Goal: Task Accomplishment & Management: Manage account settings

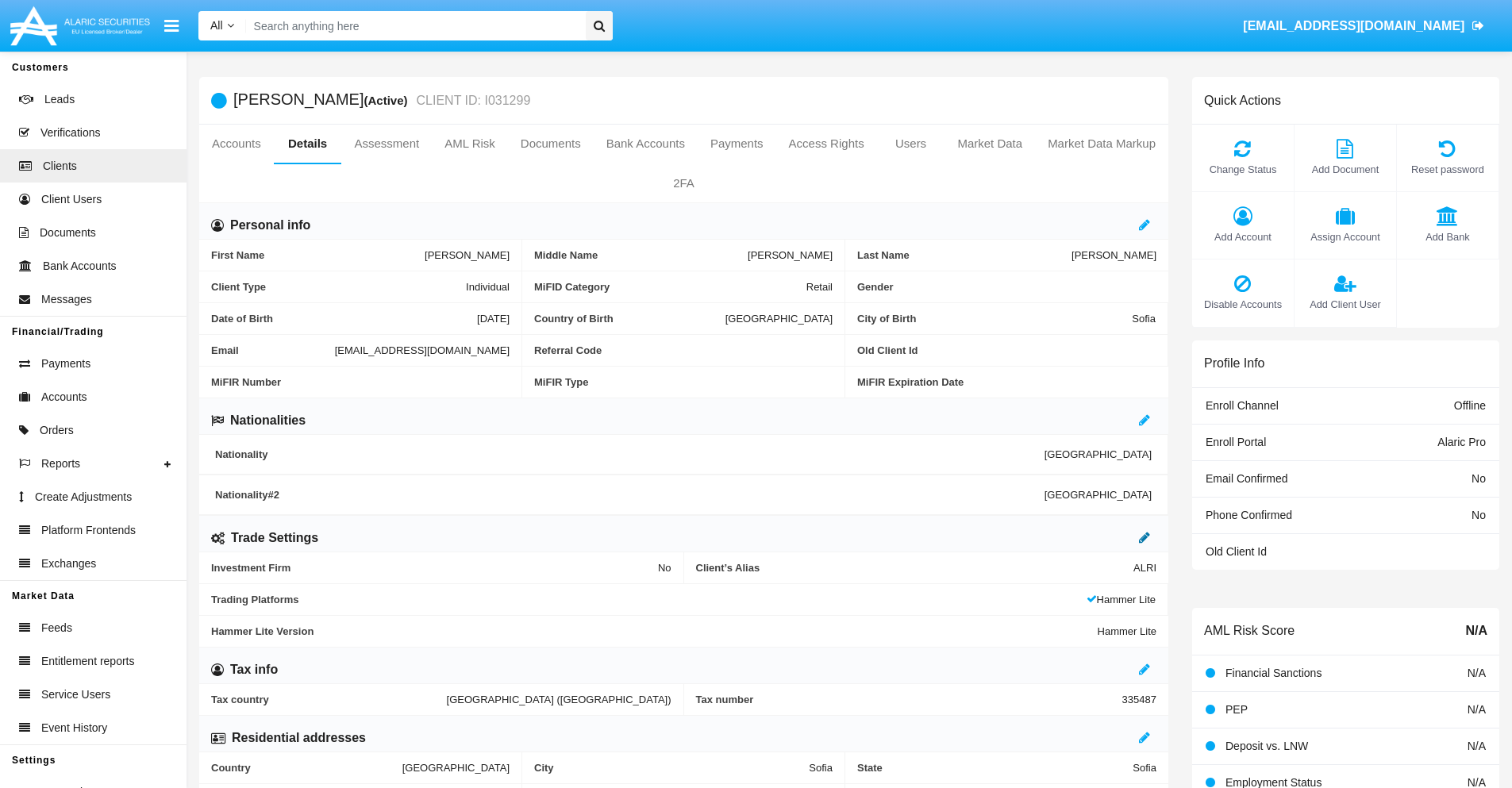
click at [1145, 537] on icon at bounding box center [1145, 538] width 11 height 13
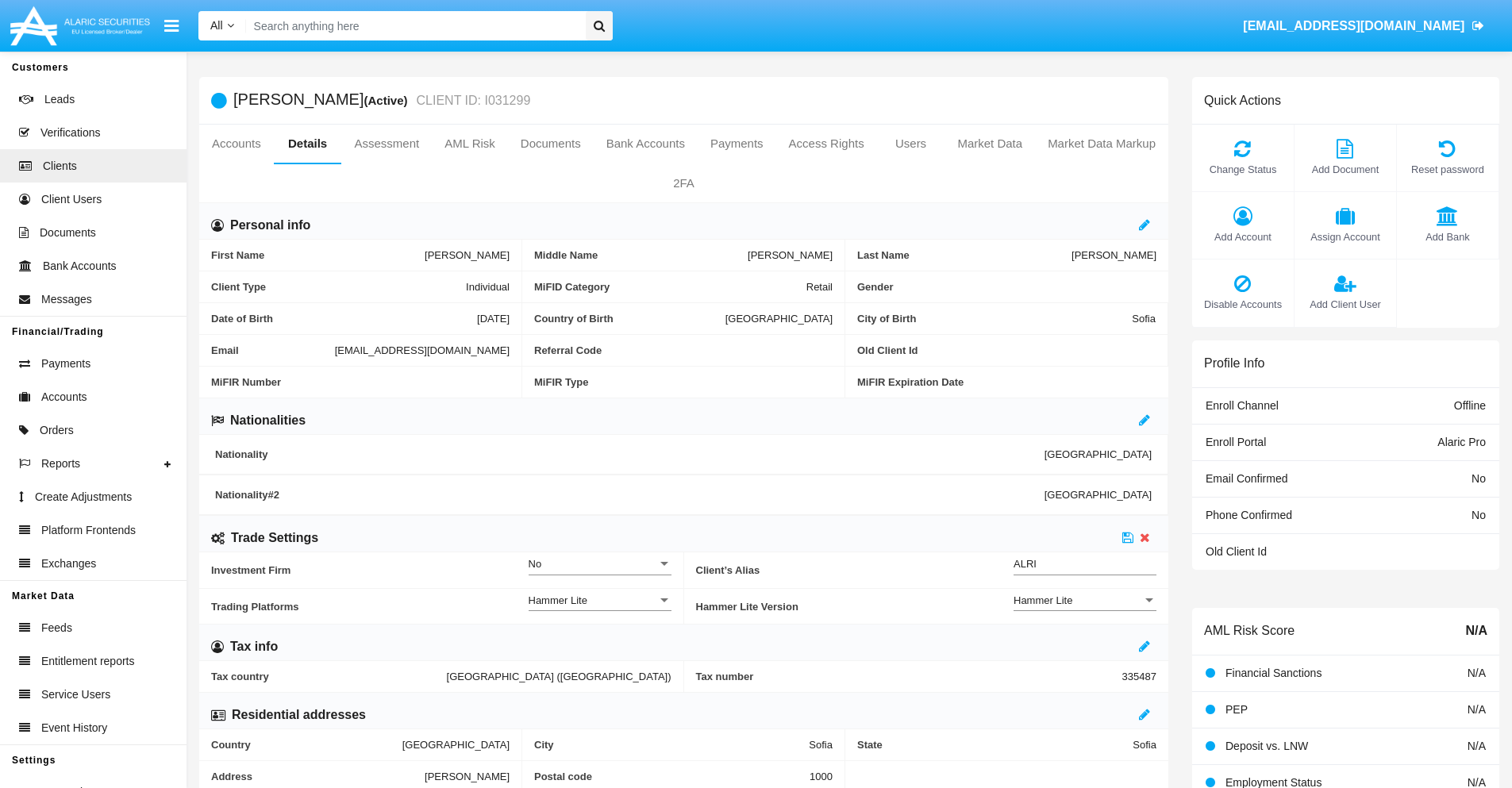
click at [1085, 599] on div "Hammer Lite" at bounding box center [1077, 600] width 129 height 14
click at [1085, 608] on span "Hammer Lite Plus" at bounding box center [1084, 609] width 143 height 31
click at [1128, 537] on icon at bounding box center [1128, 538] width 11 height 13
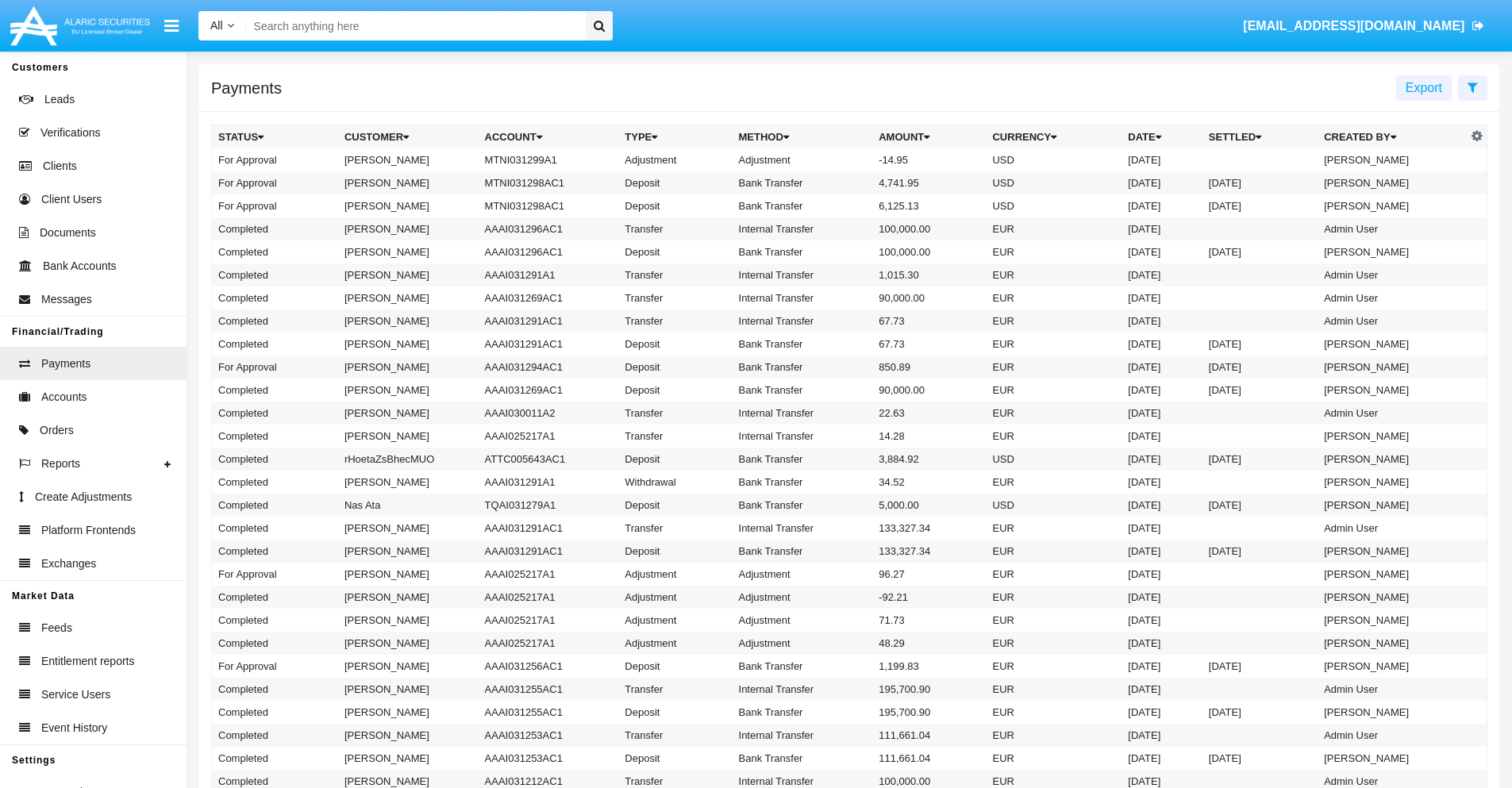
click at [541, 159] on td "MTNI031299A1" at bounding box center [549, 159] width 141 height 23
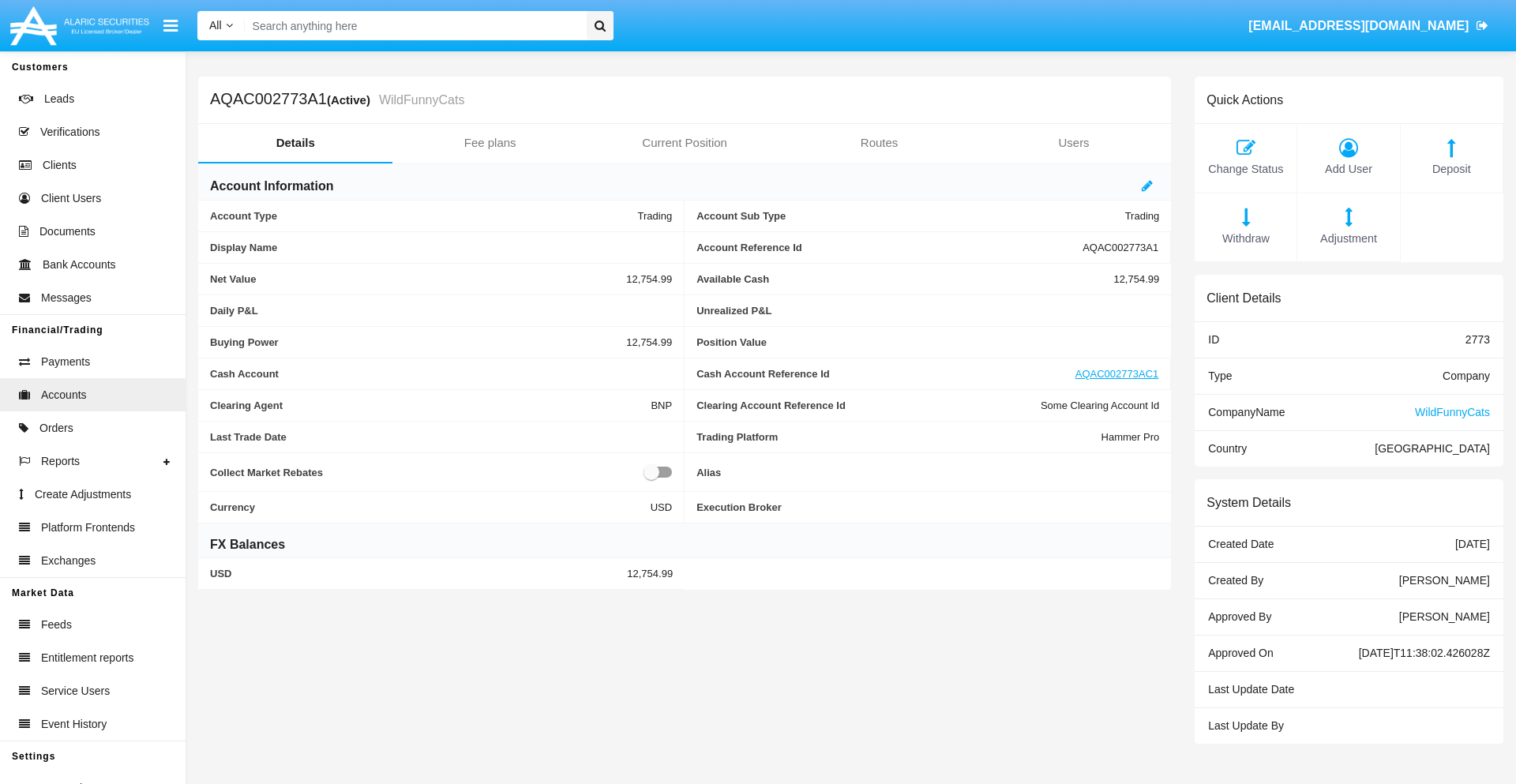
click at [1348, 238] on span "Adjustment" at bounding box center [1347, 239] width 86 height 17
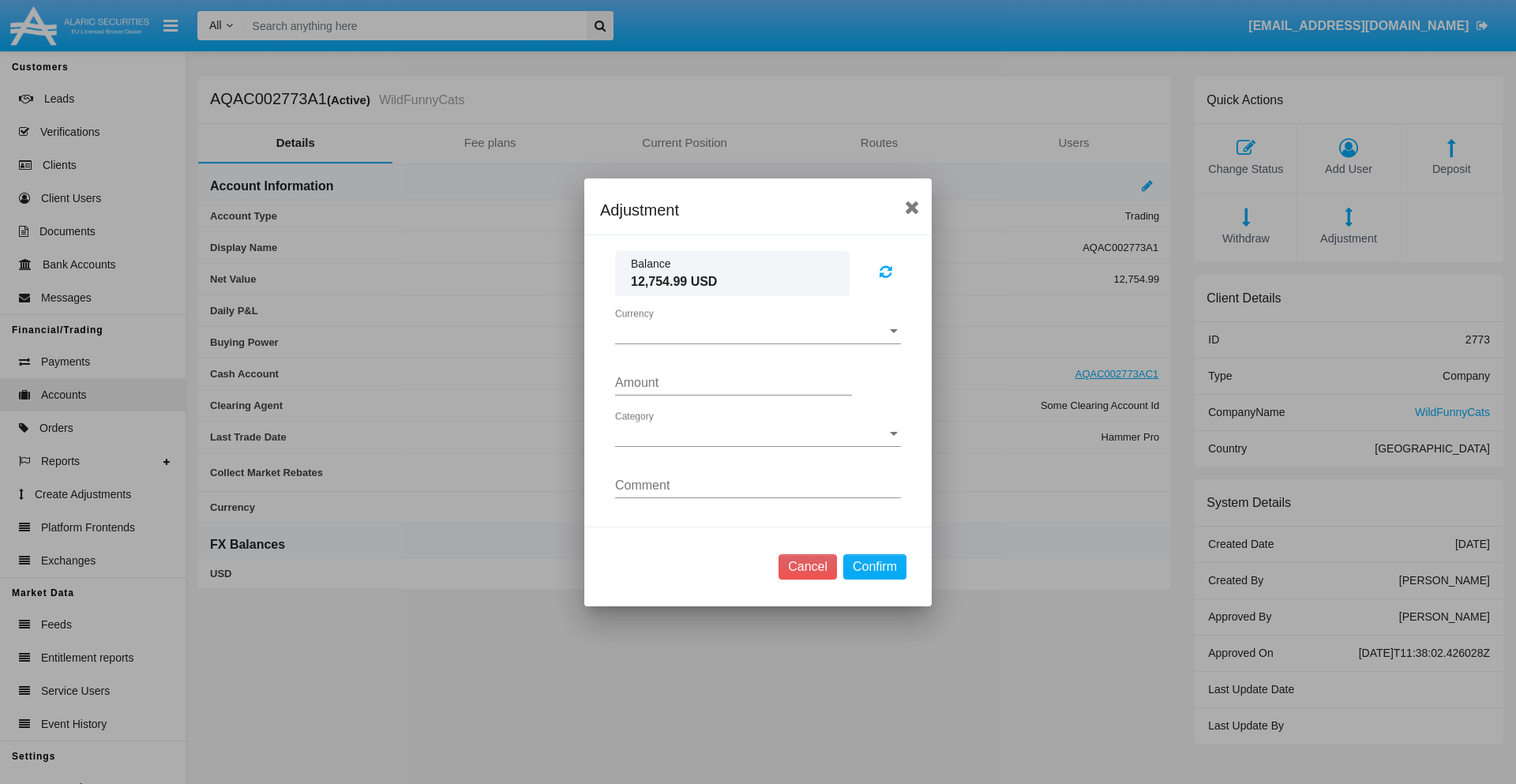
click at [758, 331] on span "Currency" at bounding box center [750, 332] width 271 height 15
click at [758, 343] on span "USD" at bounding box center [758, 343] width 286 height 38
click at [758, 433] on span "Category" at bounding box center [750, 434] width 271 height 15
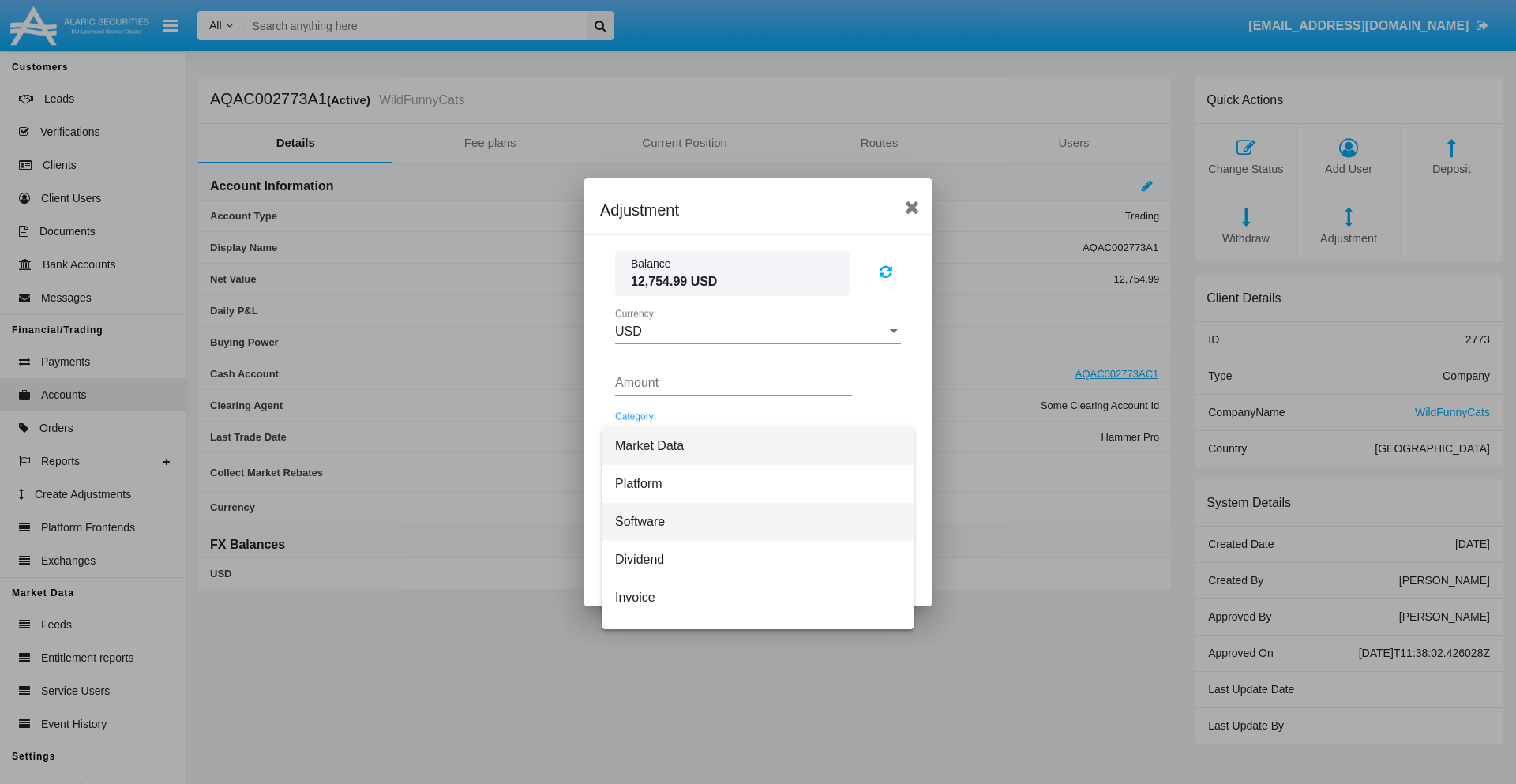
click at [751, 521] on span "Software" at bounding box center [758, 521] width 286 height 38
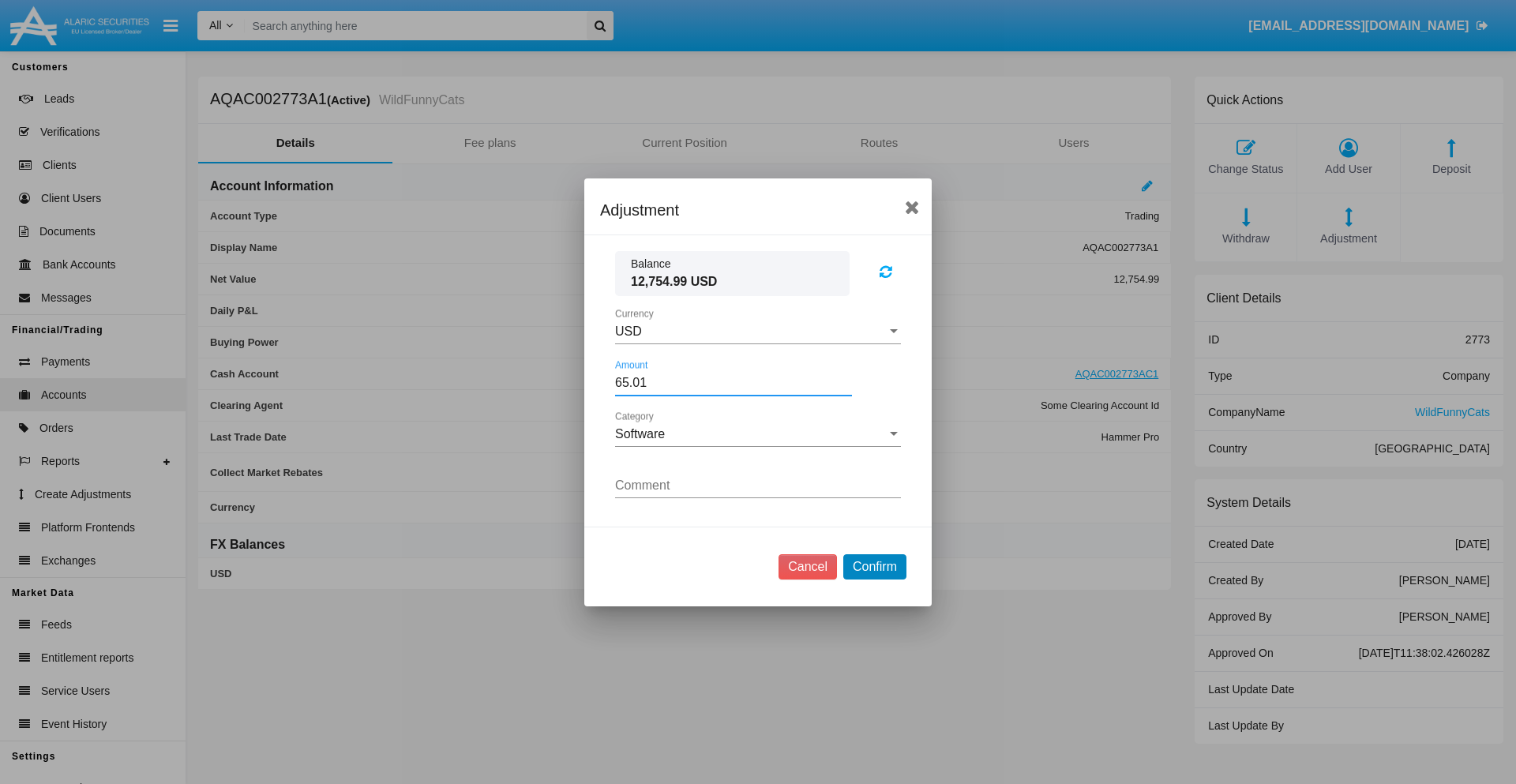
click at [874, 566] on button "Confirm" at bounding box center [874, 567] width 63 height 26
type input "65.0100"
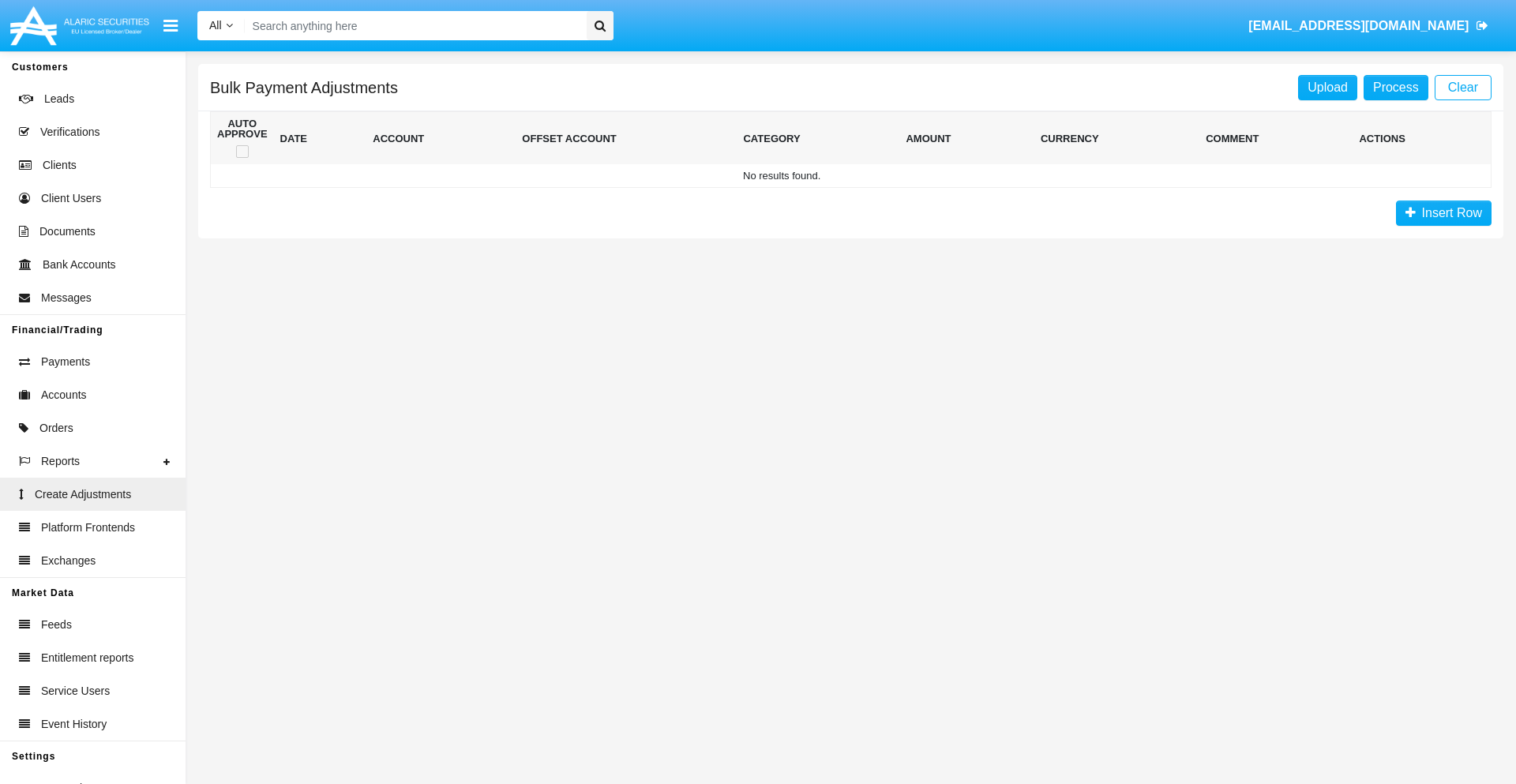
click at [1443, 213] on span "Insert Row" at bounding box center [1448, 212] width 66 height 14
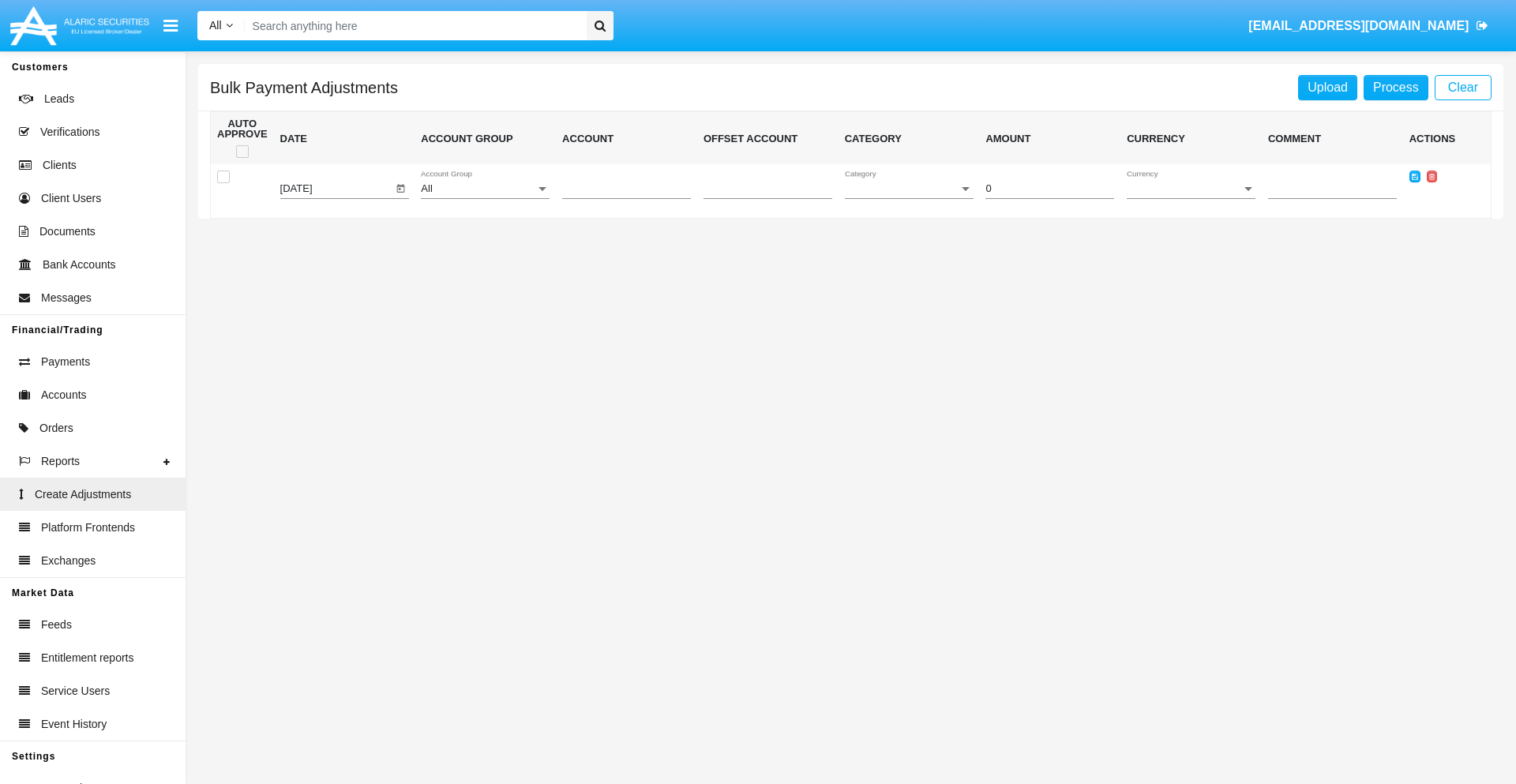
click at [485, 189] on div "All" at bounding box center [477, 189] width 115 height 12
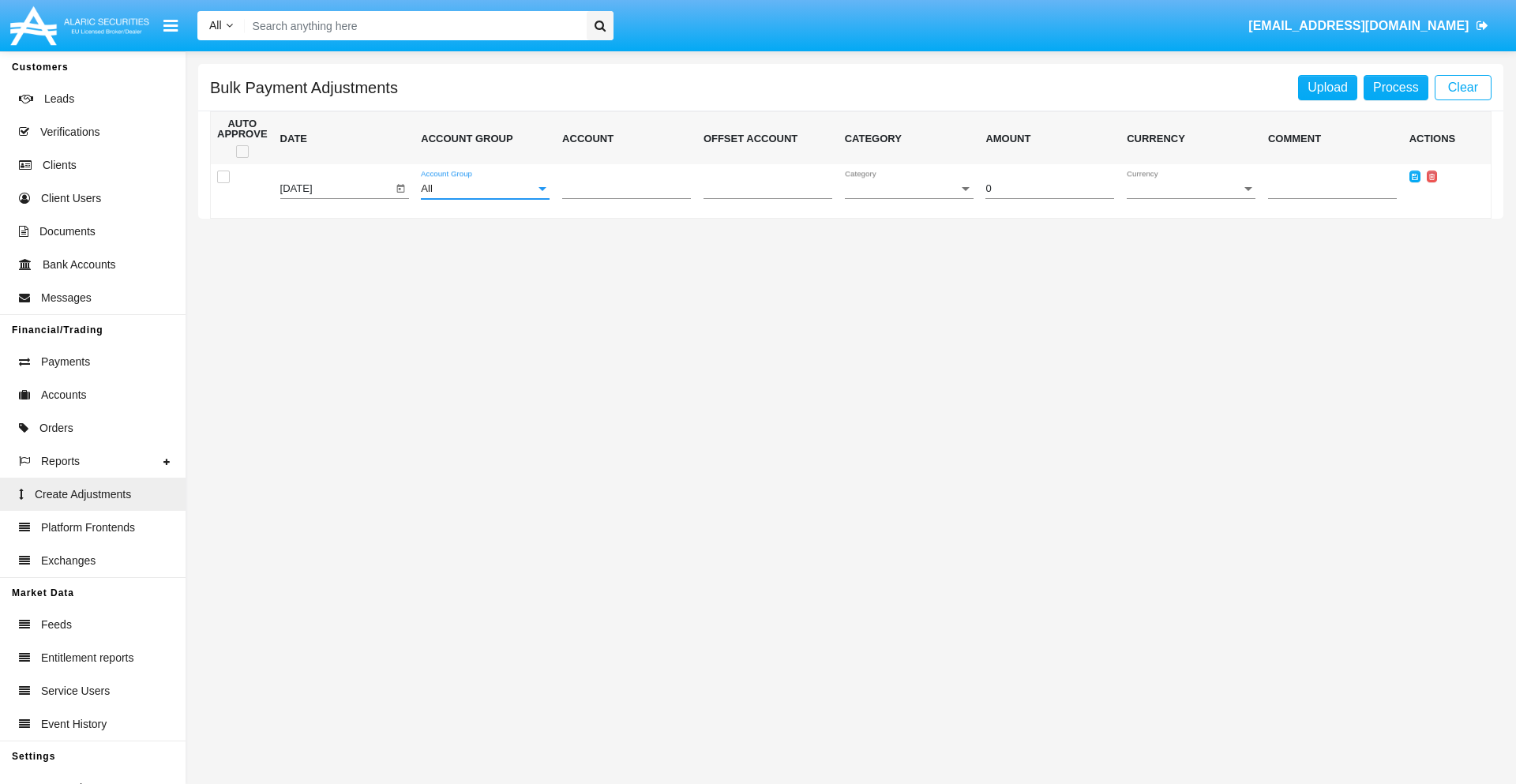
scroll to position [1491, 0]
click at [626, 189] on span "Account" at bounding box center [619, 189] width 115 height 12
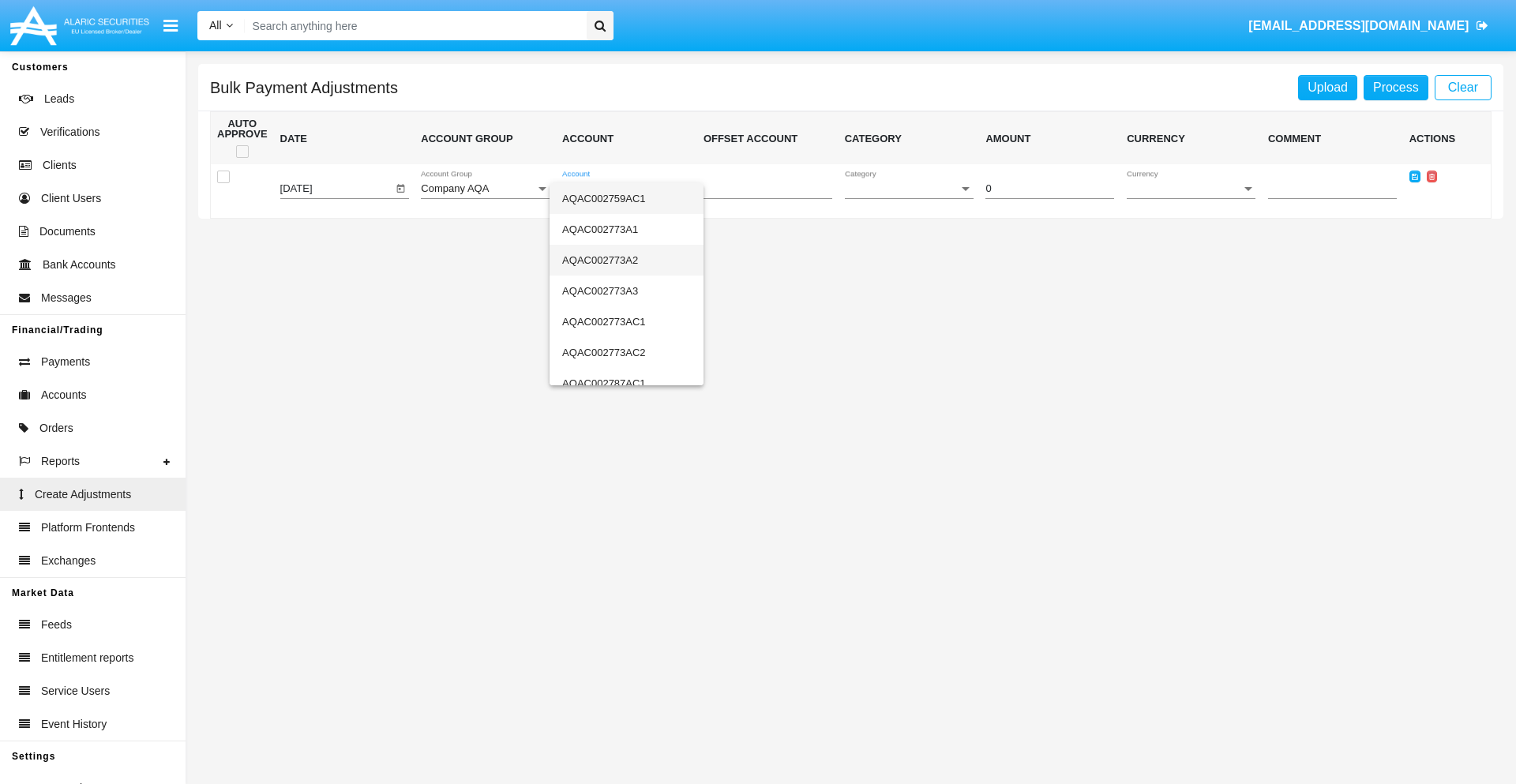
click at [619, 260] on span "AQAC002773A2" at bounding box center [627, 260] width 128 height 31
click at [909, 189] on span "Category" at bounding box center [901, 189] width 115 height 12
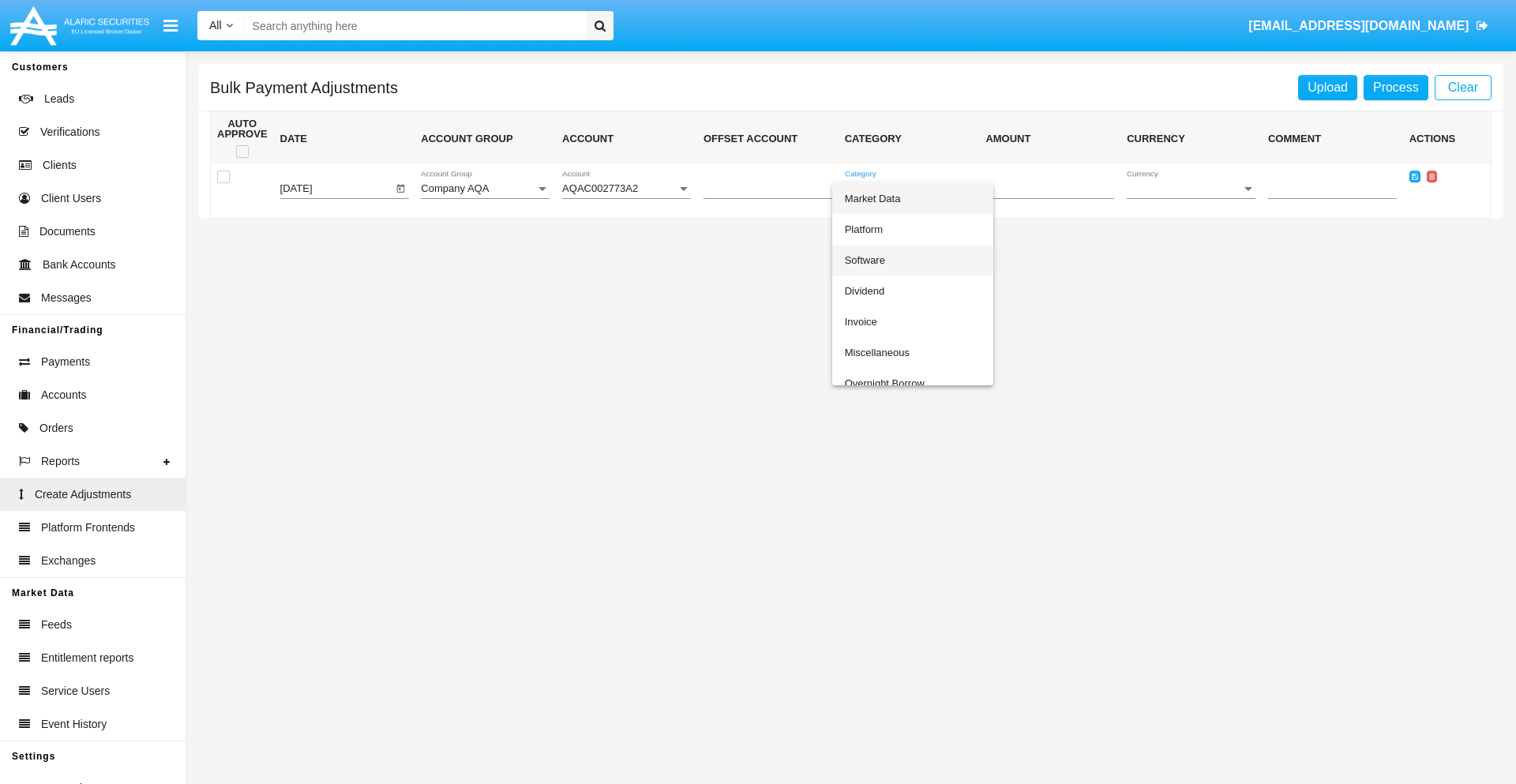
click at [911, 260] on span "Software" at bounding box center [912, 260] width 136 height 31
type input "-14.05"
click at [1191, 189] on span "Currency" at bounding box center [1183, 189] width 115 height 12
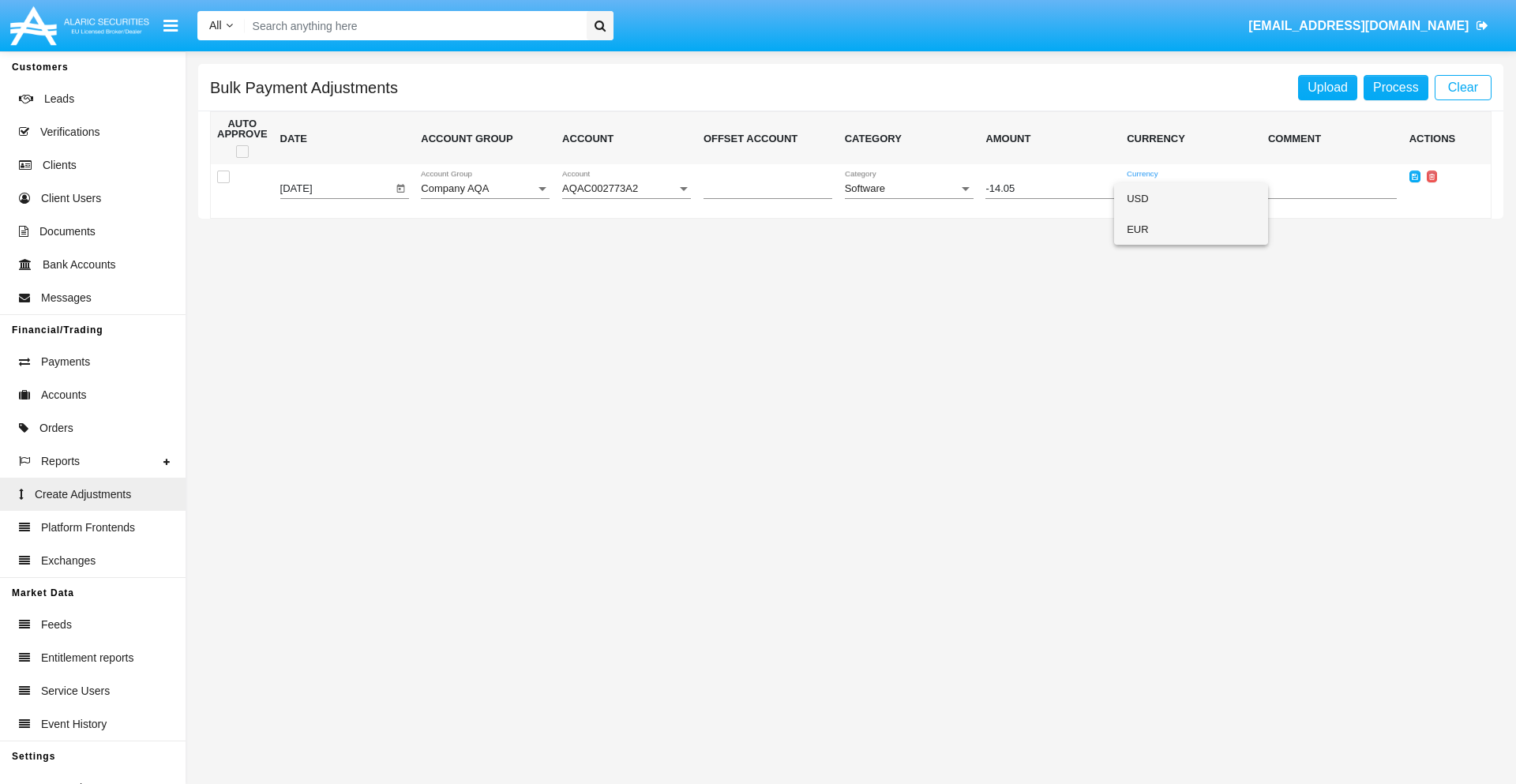
click at [1191, 229] on span "EUR" at bounding box center [1191, 230] width 128 height 31
click at [1413, 176] on icon at bounding box center [1414, 177] width 6 height 7
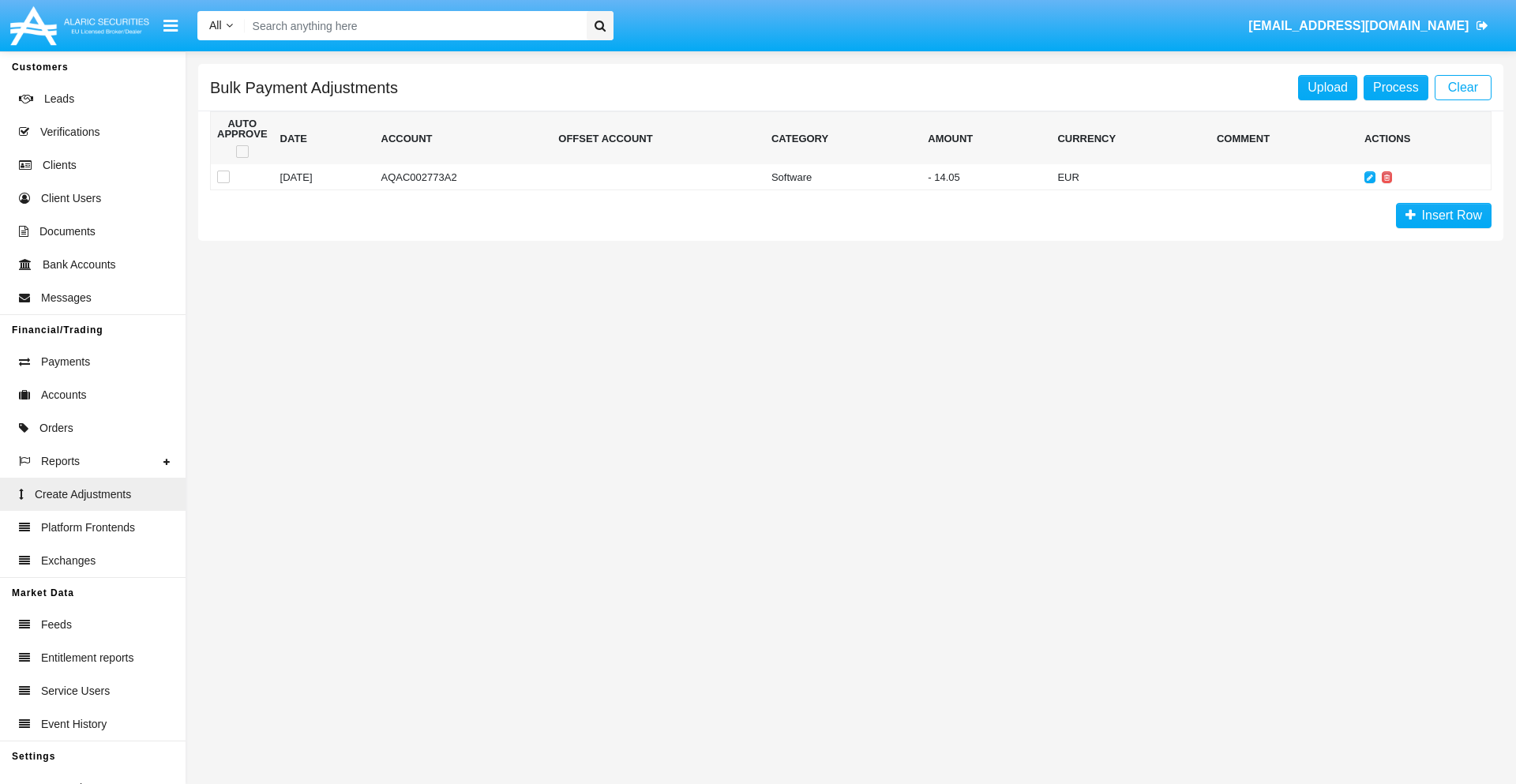
click at [242, 151] on span at bounding box center [243, 152] width 13 height 13
click at [242, 158] on input "checkbox" at bounding box center [242, 158] width 1 height 1
checkbox input "true"
click at [1395, 87] on link "Process" at bounding box center [1395, 88] width 65 height 26
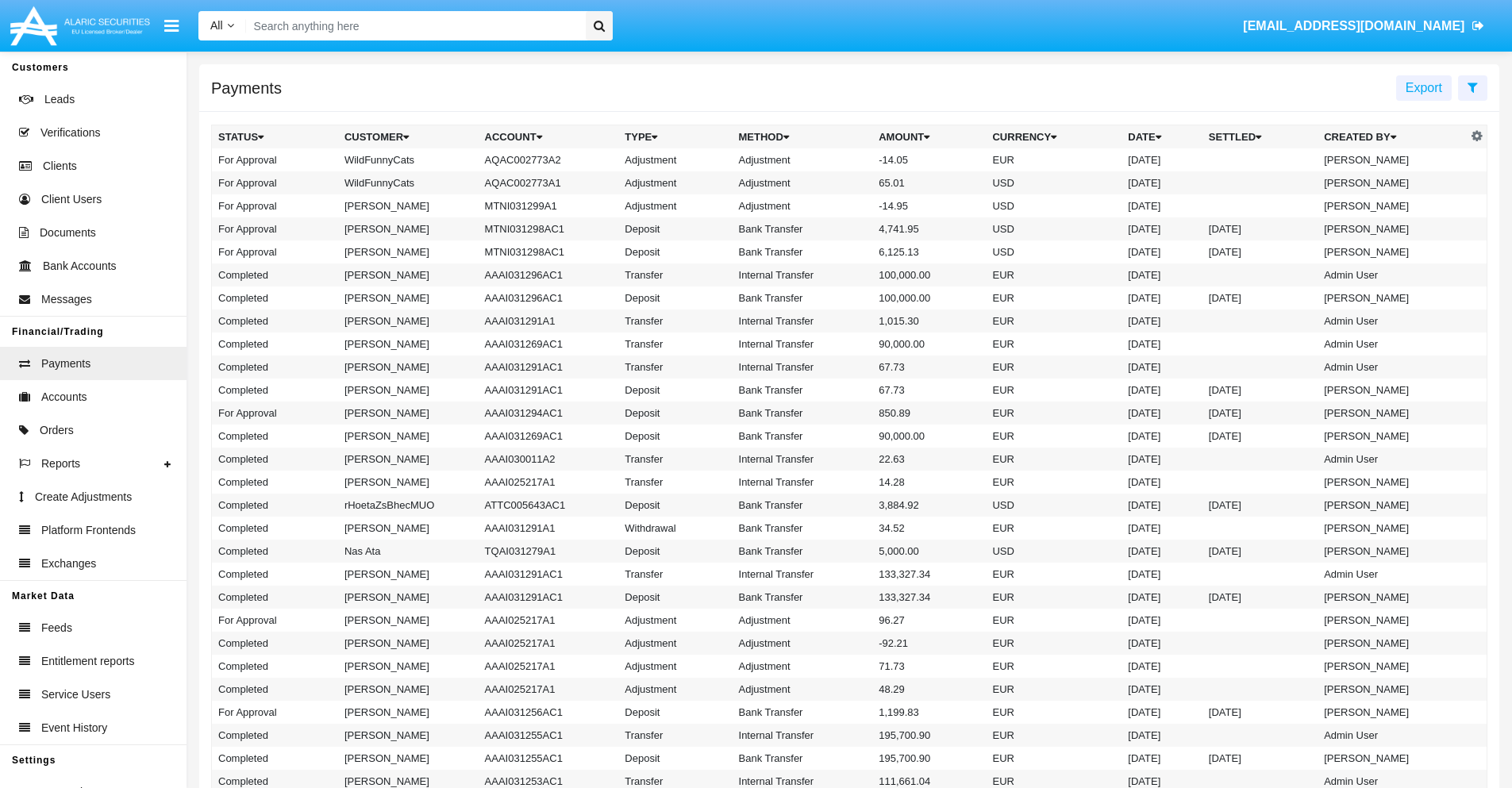
click at [849, 159] on td "Adjustment" at bounding box center [802, 159] width 141 height 23
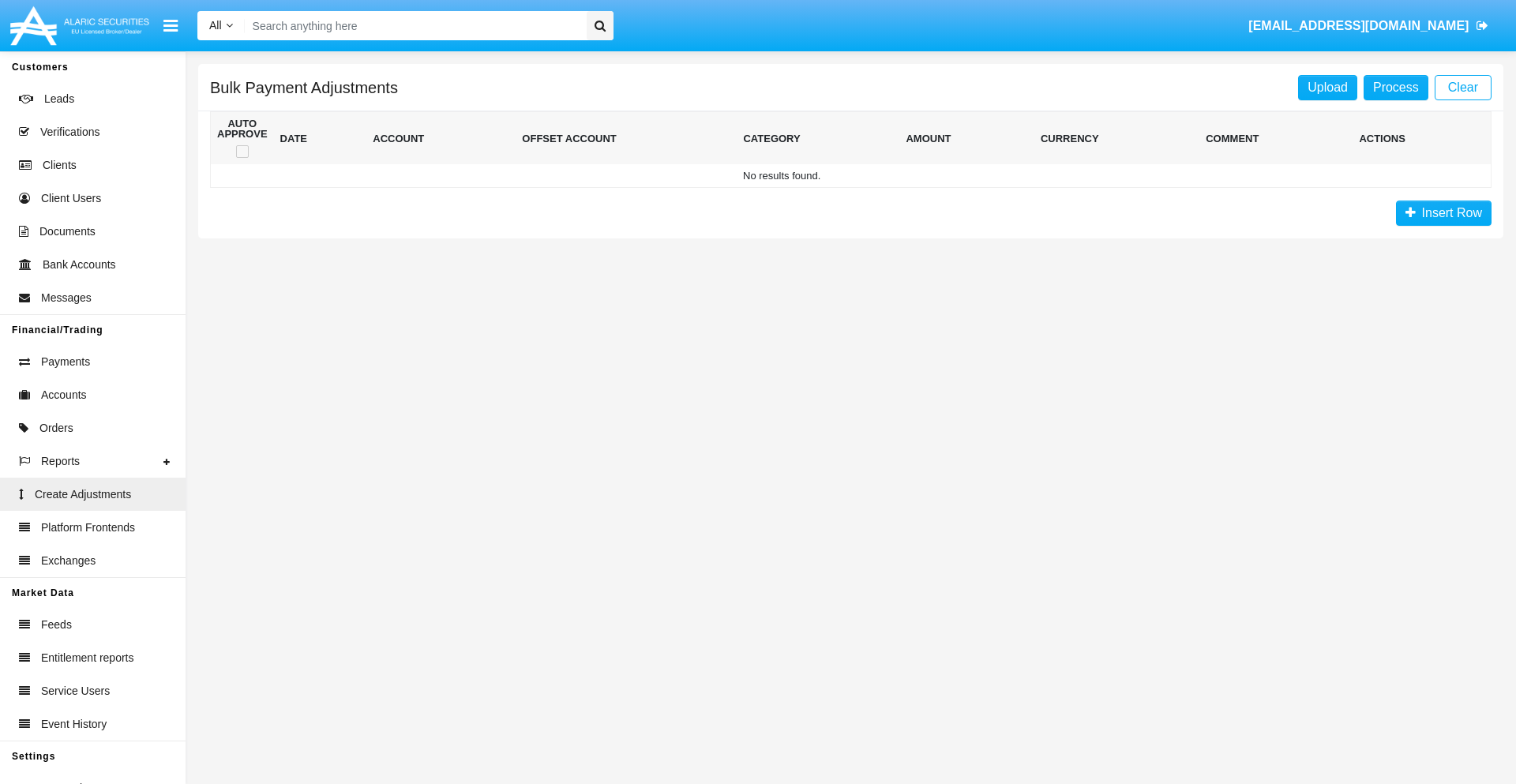
click at [1443, 213] on span "Insert Row" at bounding box center [1448, 212] width 66 height 14
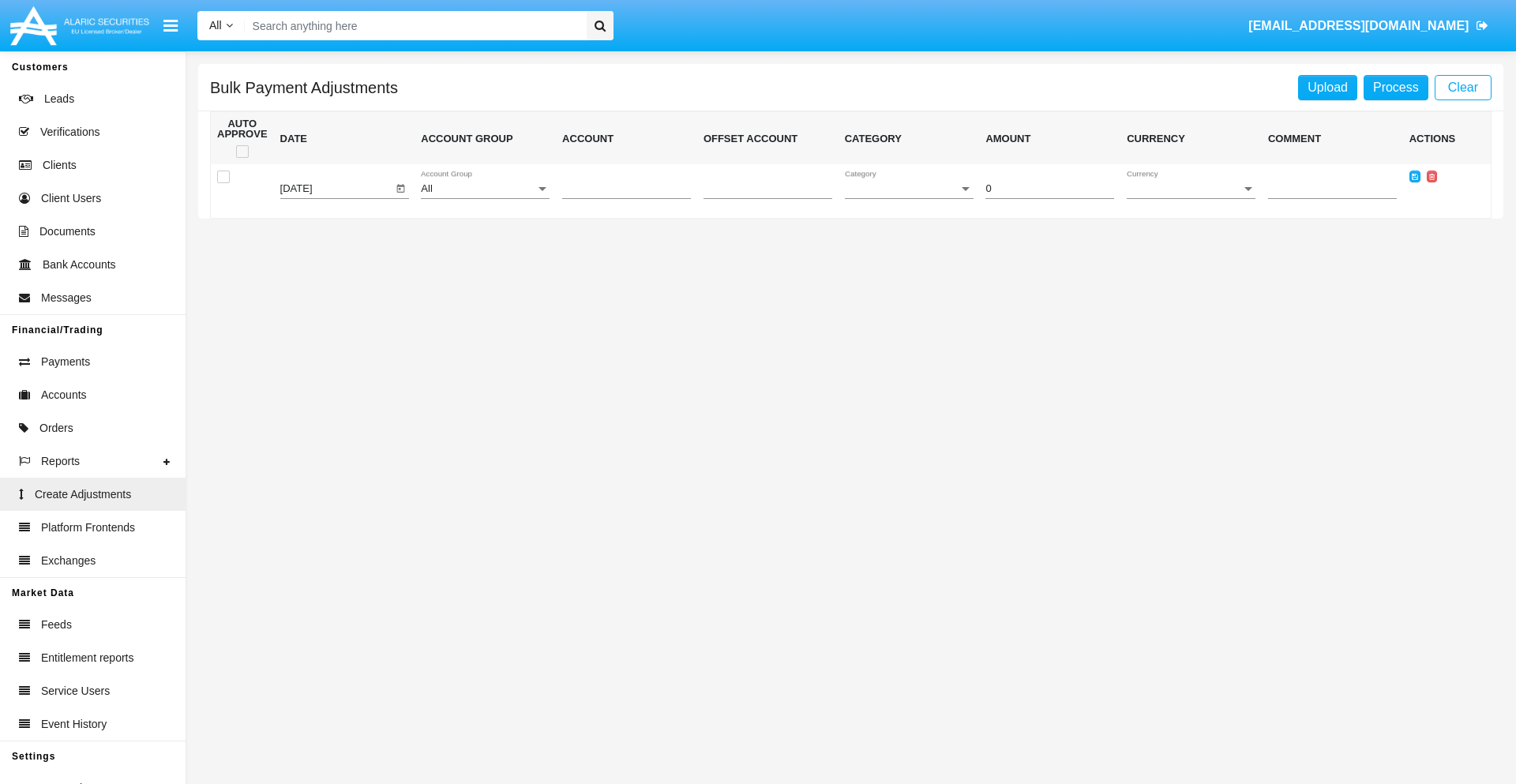
click at [485, 189] on div "All" at bounding box center [477, 189] width 115 height 12
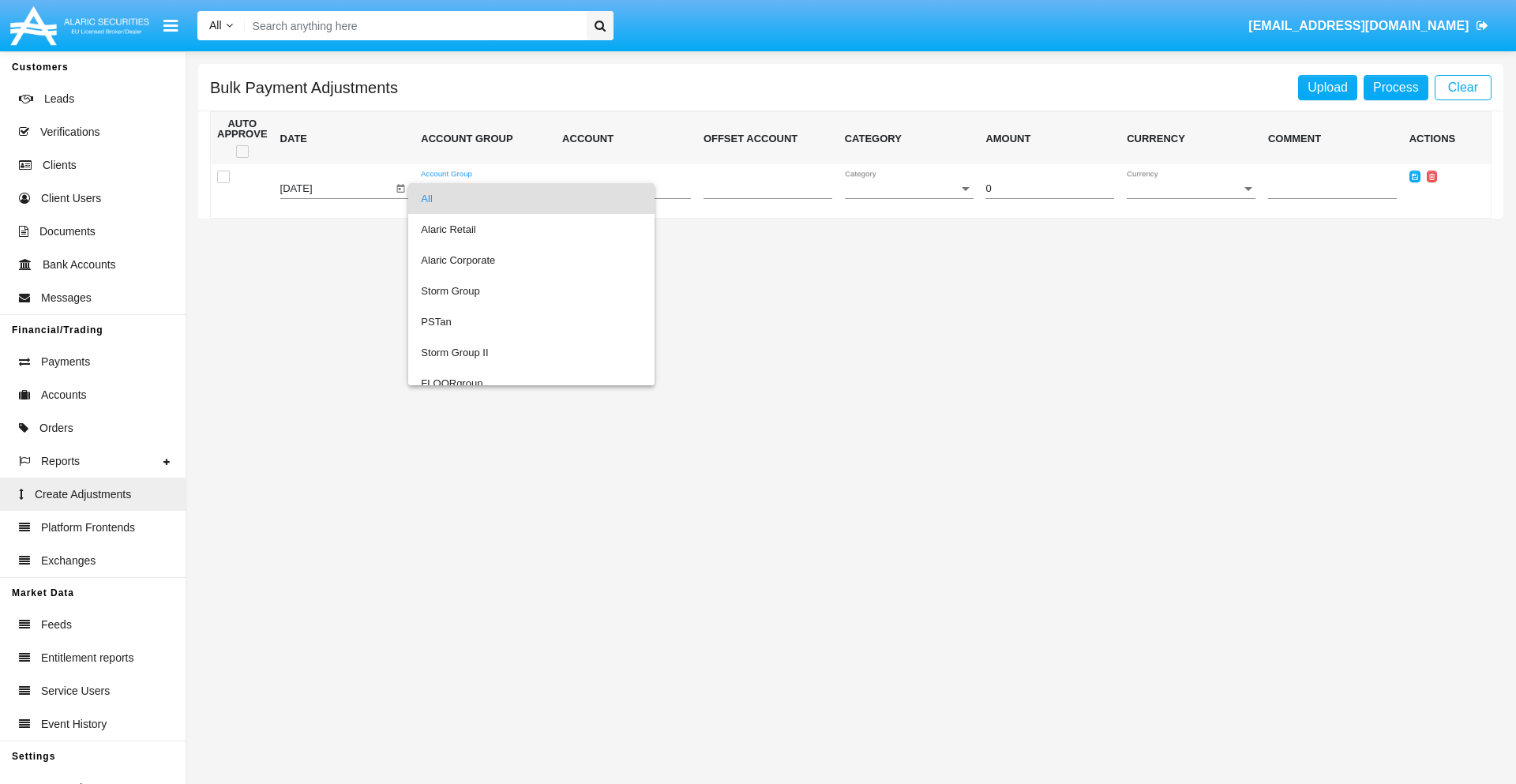
scroll to position [1491, 0]
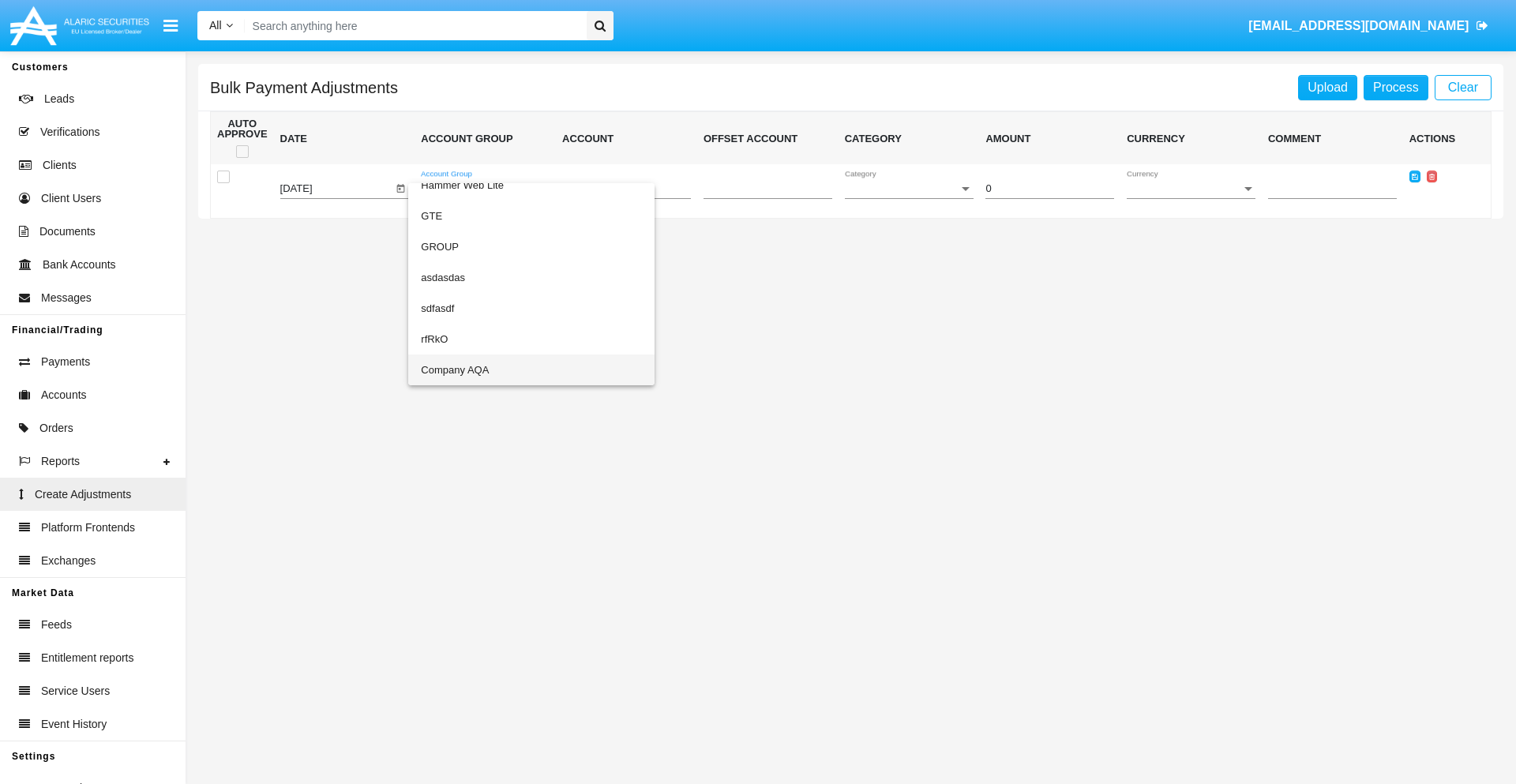
click at [499, 369] on span "Company AQA" at bounding box center [530, 370] width 221 height 31
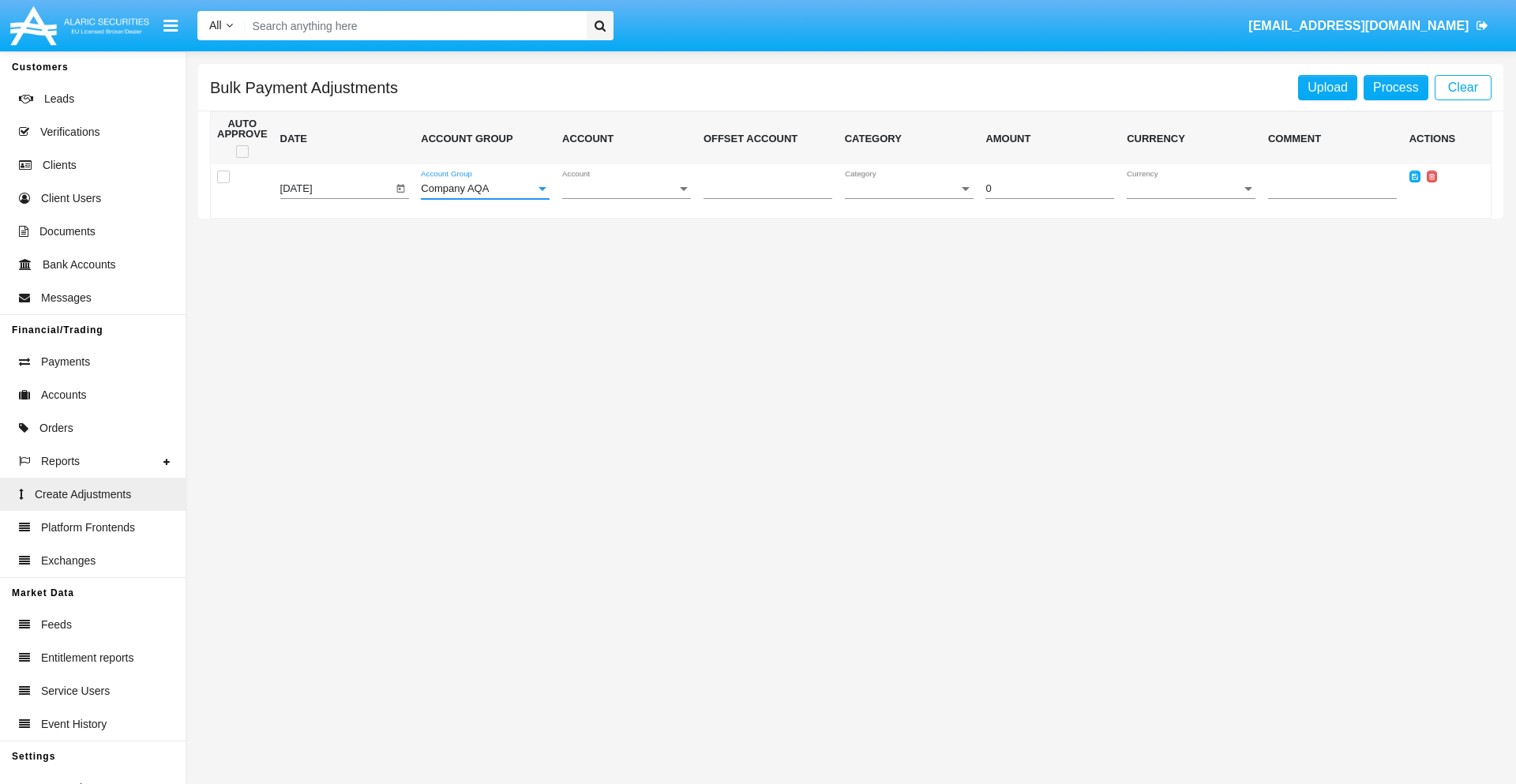
click at [626, 189] on span "Account" at bounding box center [619, 189] width 115 height 12
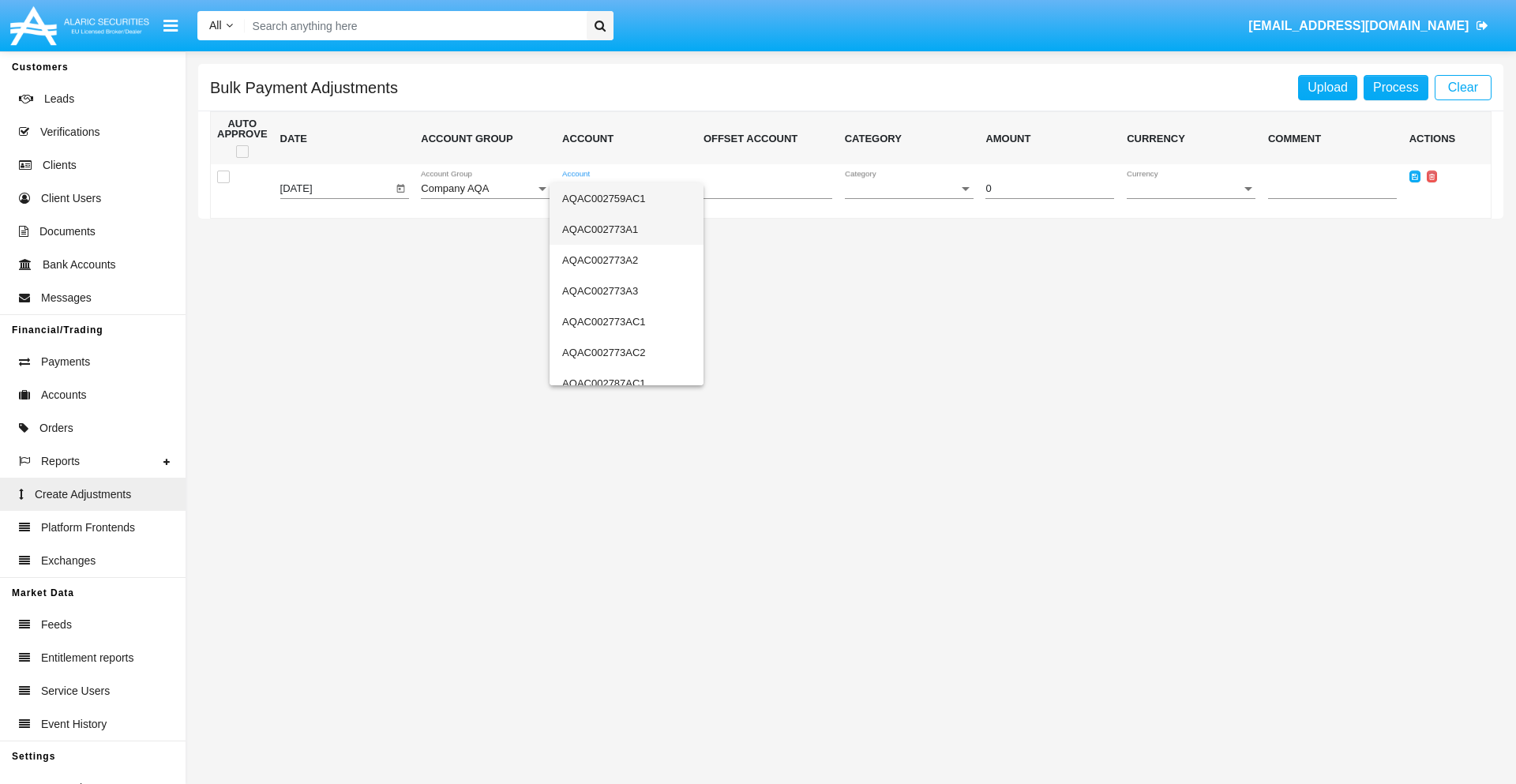
click at [619, 229] on span "AQAC002773A1" at bounding box center [627, 230] width 128 height 31
click at [909, 189] on span "Category" at bounding box center [901, 189] width 115 height 12
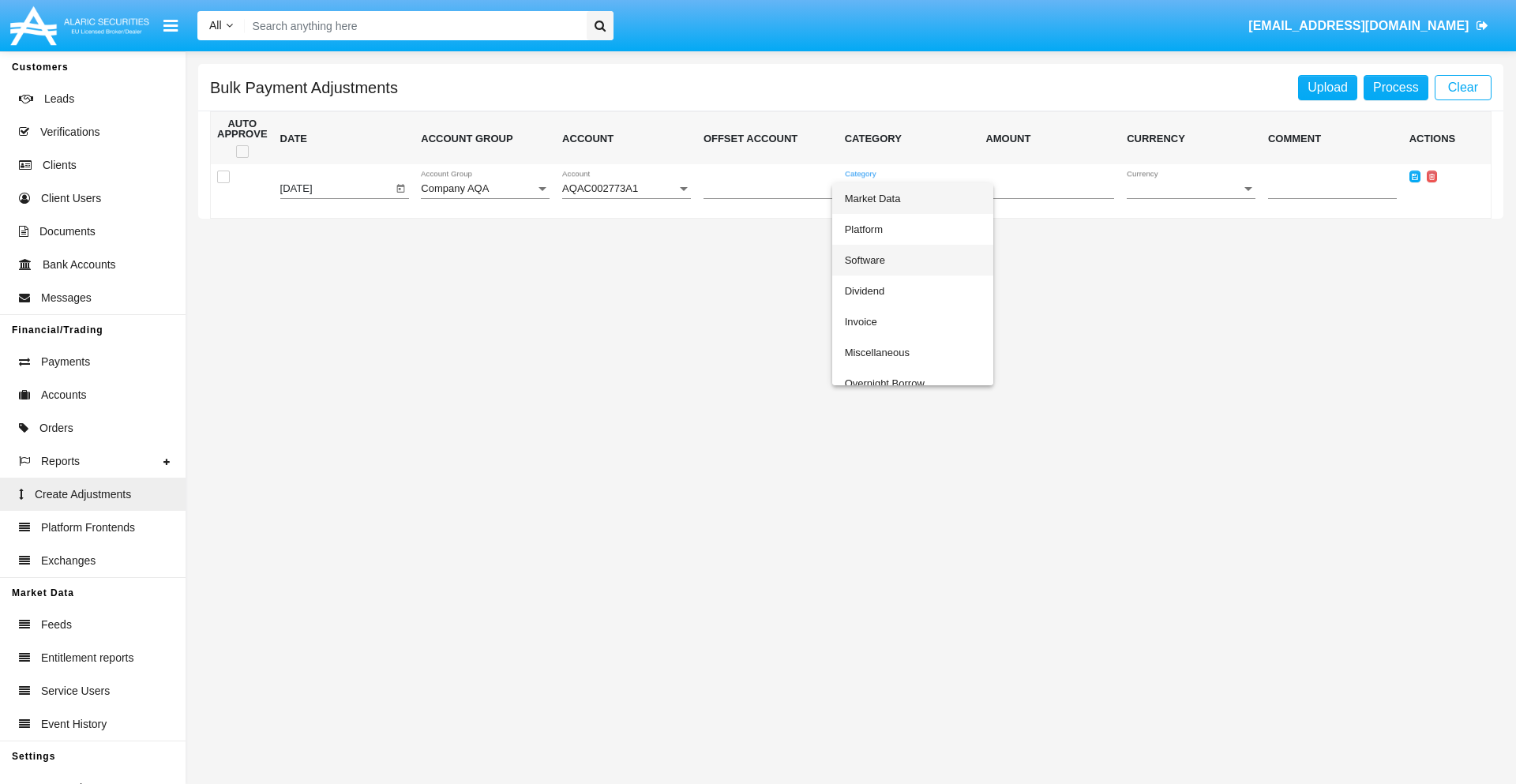
click at [911, 260] on span "Software" at bounding box center [912, 260] width 136 height 31
type input "-5.06"
click at [1191, 189] on span "Currency" at bounding box center [1183, 189] width 115 height 12
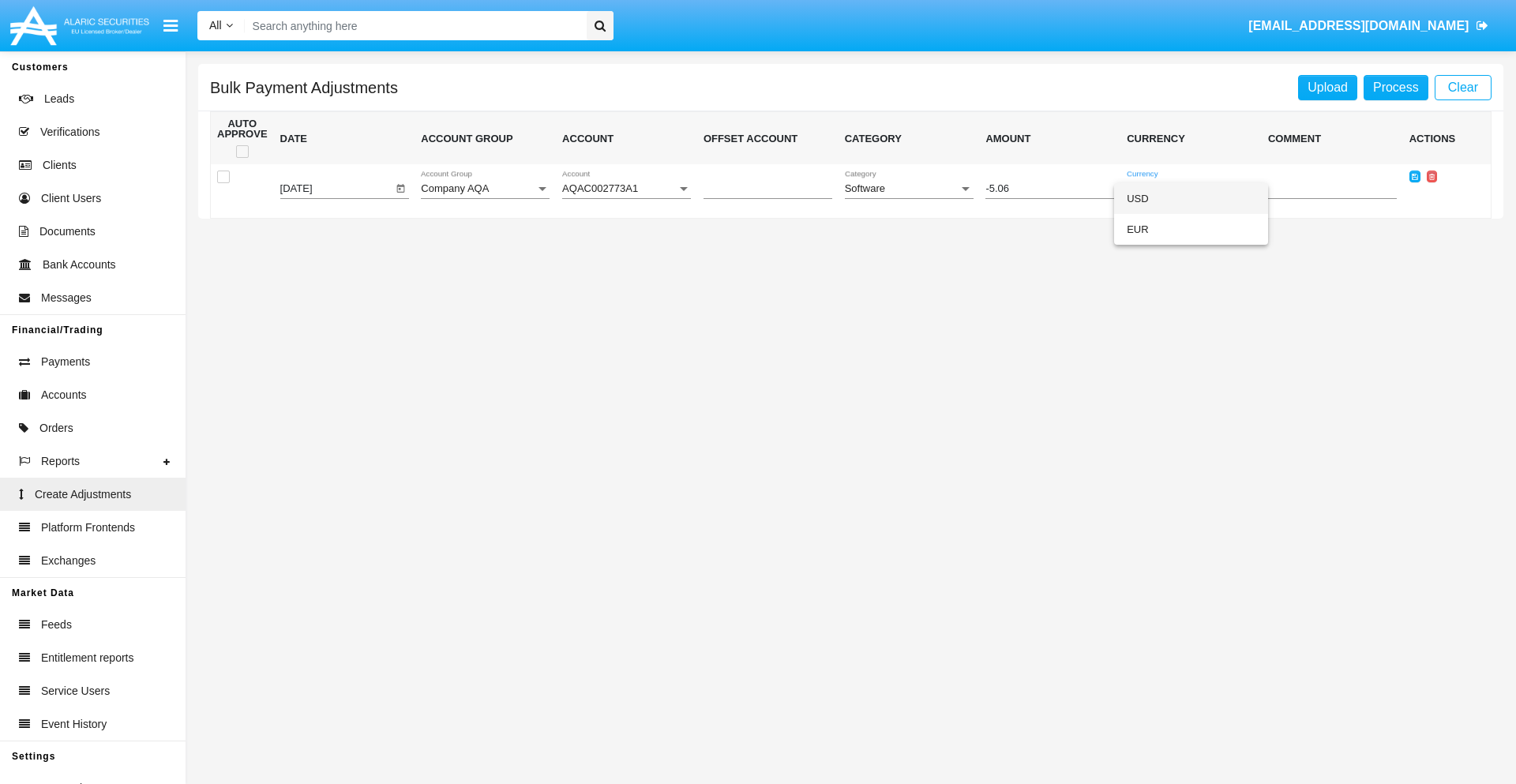
click at [1191, 198] on span "USD" at bounding box center [1191, 199] width 128 height 31
click at [1413, 176] on icon at bounding box center [1414, 177] width 6 height 7
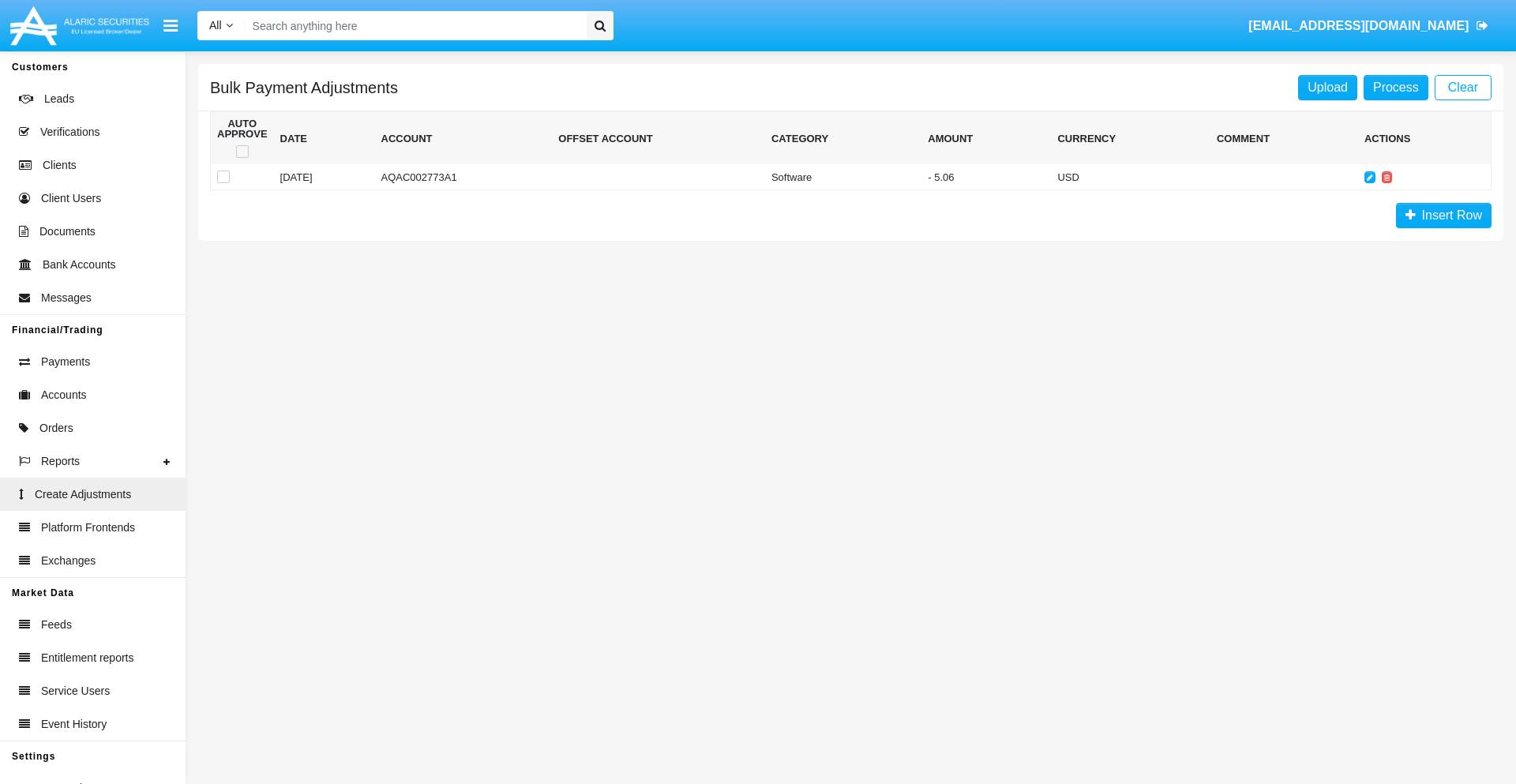
click at [242, 151] on span at bounding box center [243, 152] width 13 height 13
click at [242, 158] on input "checkbox" at bounding box center [242, 158] width 1 height 1
checkbox input "true"
click at [1395, 87] on link "Process" at bounding box center [1395, 88] width 65 height 26
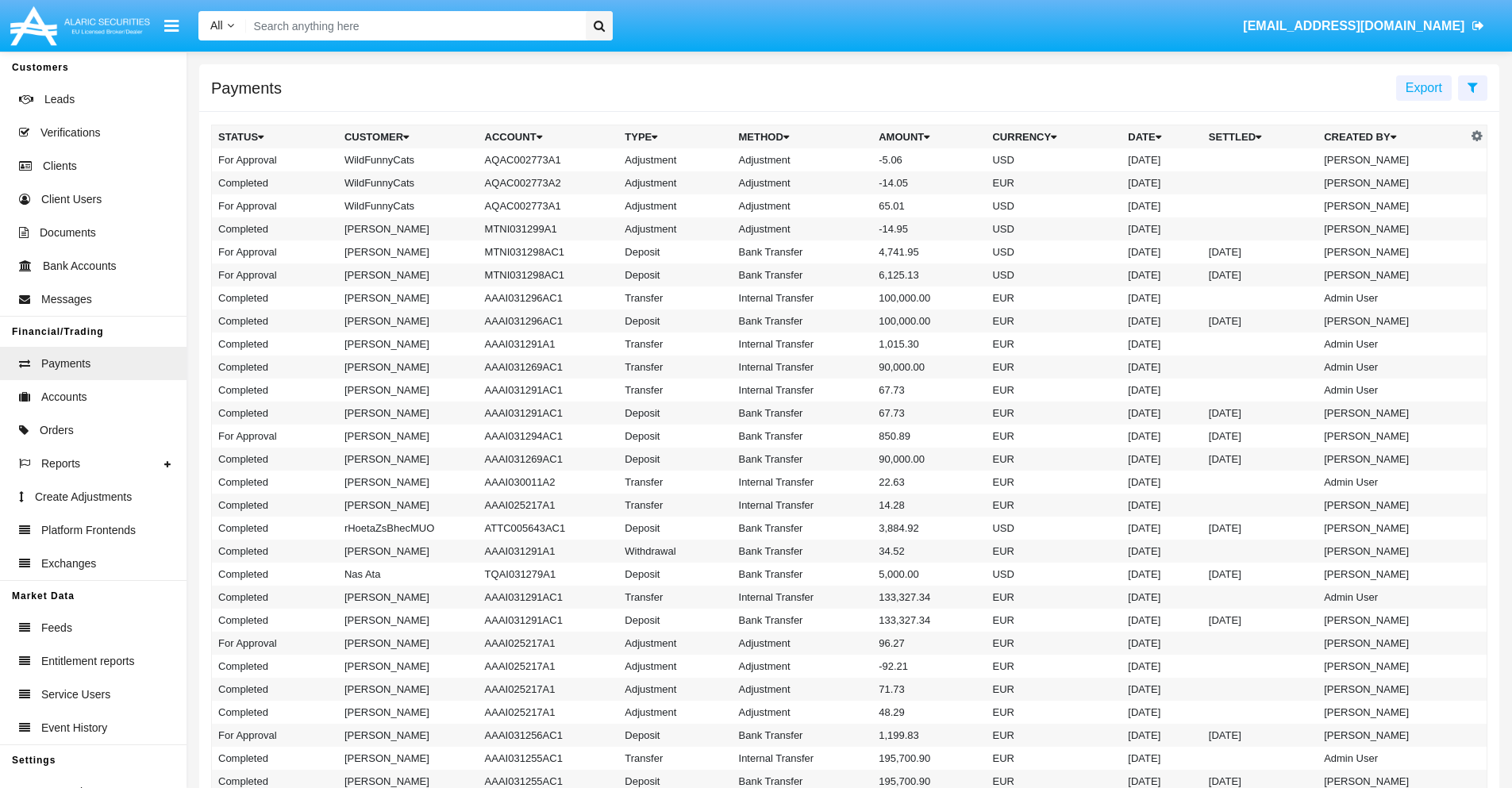
click at [849, 159] on td "Adjustment" at bounding box center [802, 159] width 141 height 23
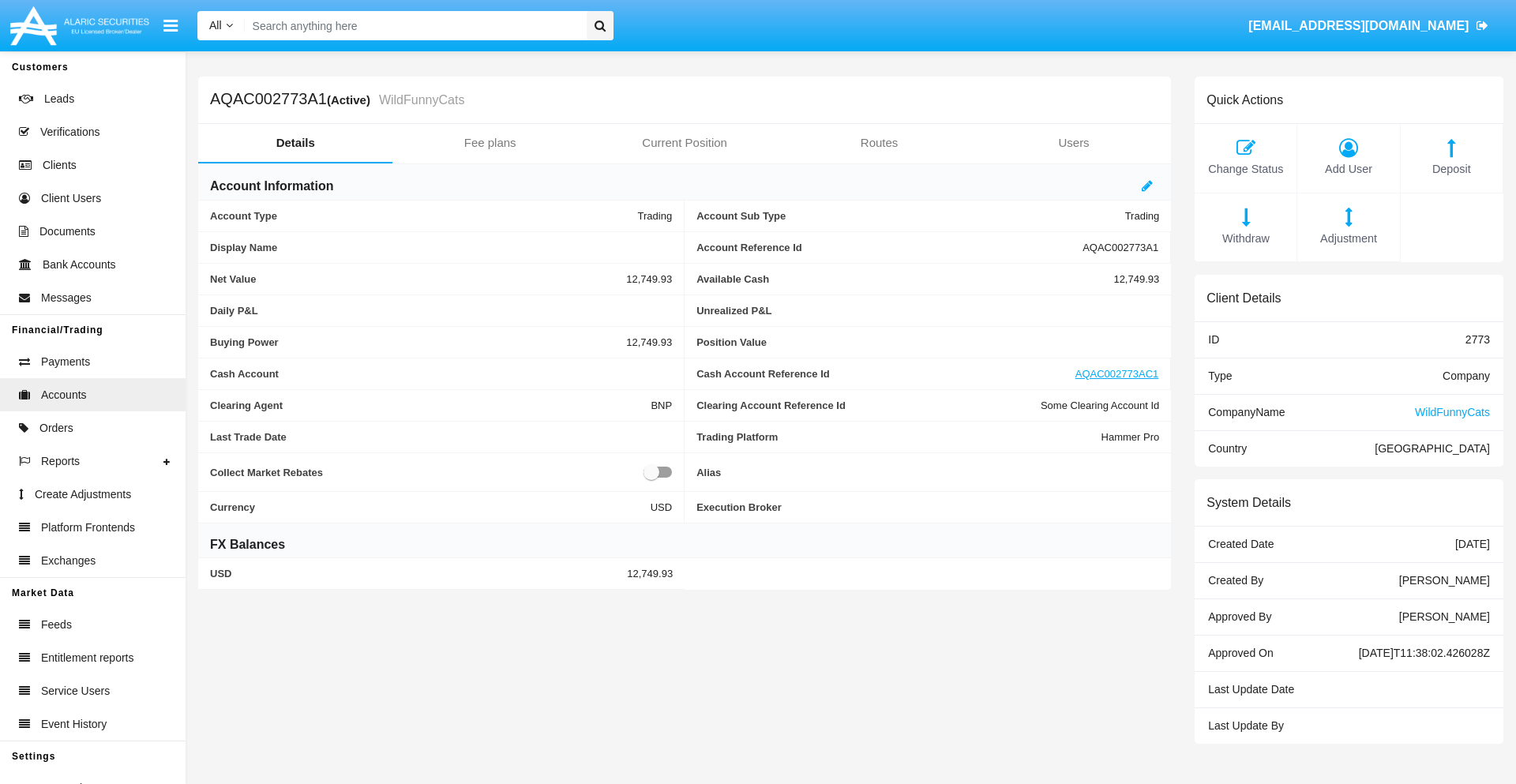
click at [1451, 169] on span "Deposit" at bounding box center [1451, 169] width 86 height 17
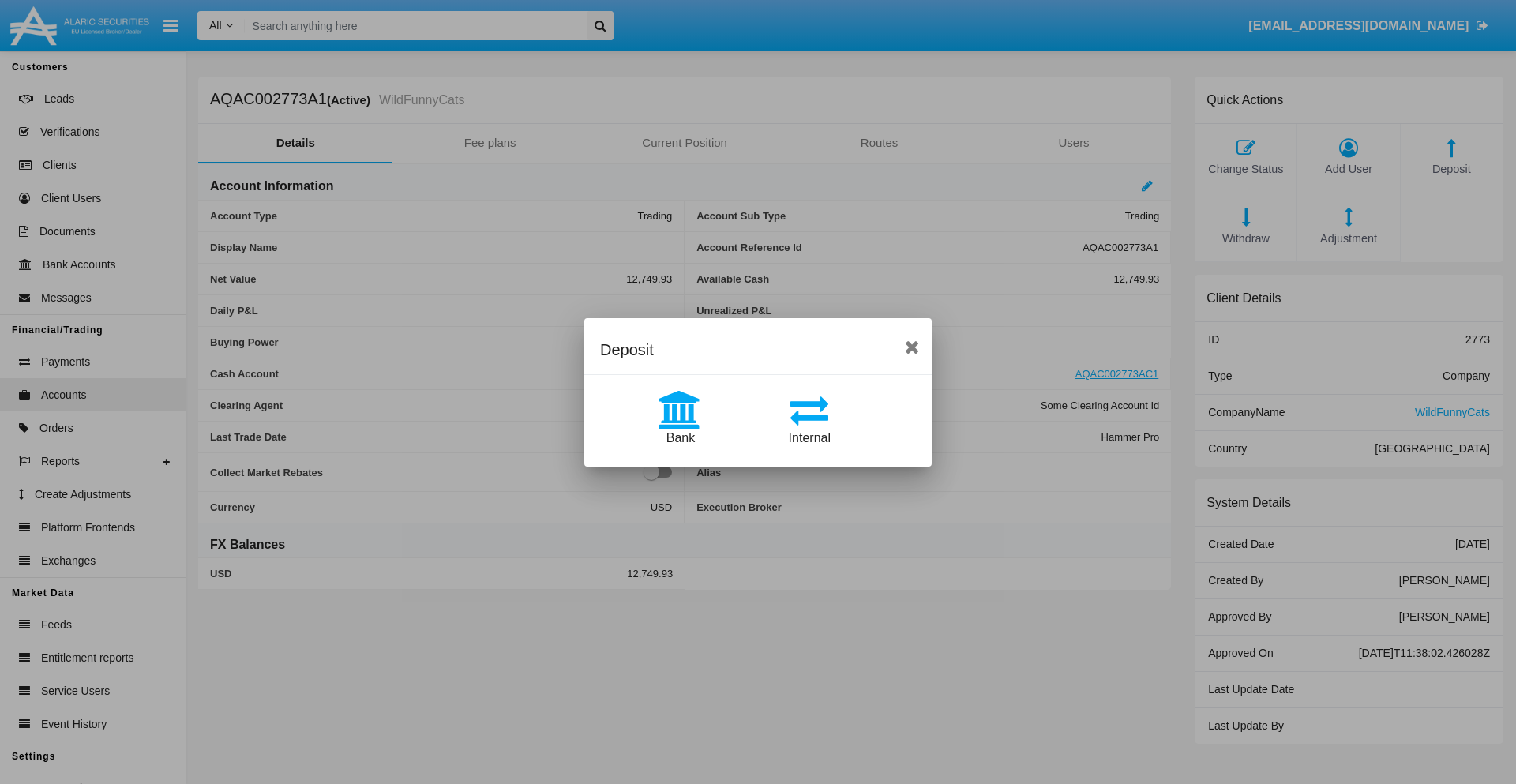
click at [680, 437] on span "Bank" at bounding box center [680, 438] width 28 height 14
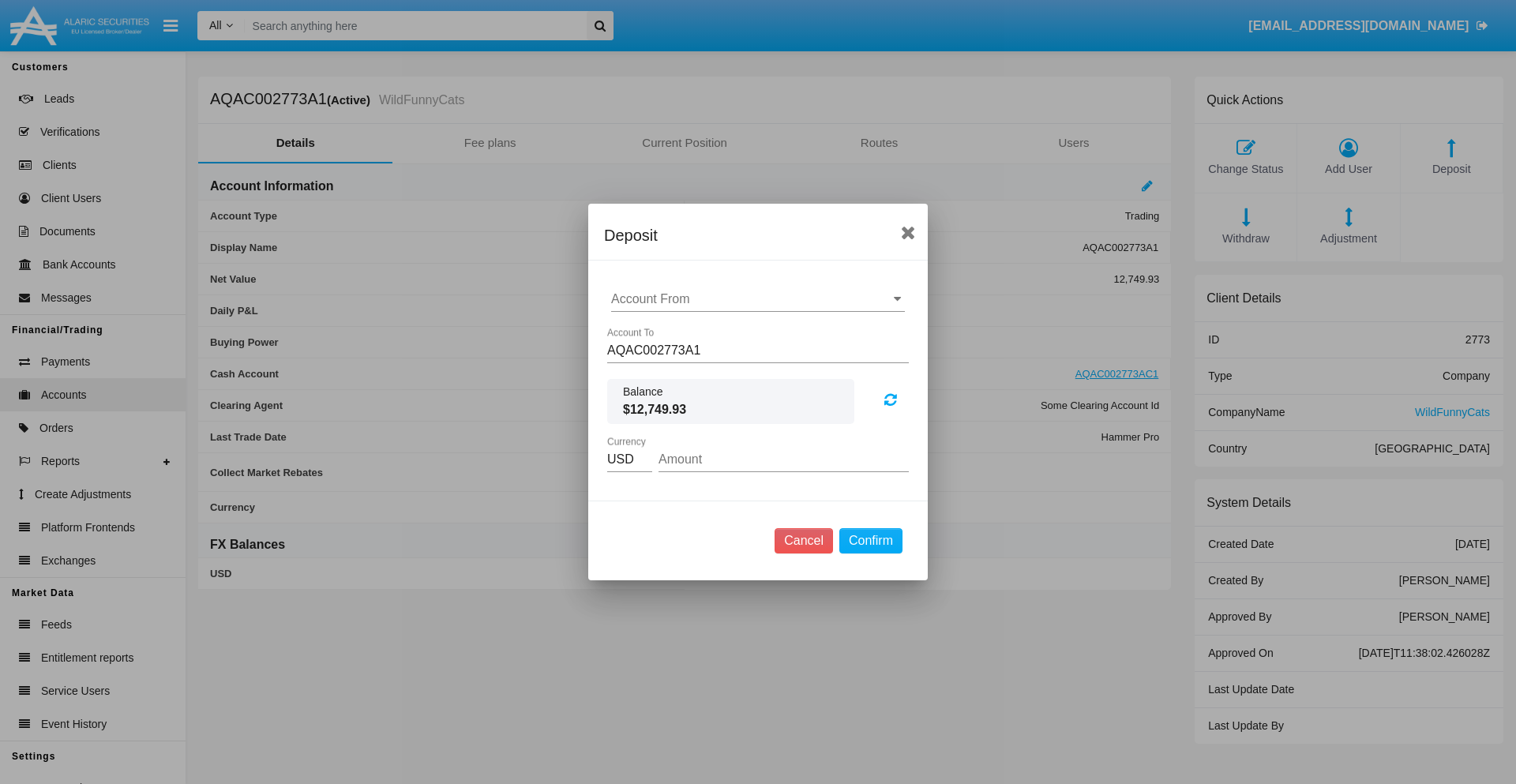
click at [758, 299] on input "Account From" at bounding box center [758, 299] width 294 height 15
click at [645, 330] on span "ACDC" at bounding box center [645, 330] width 36 height 14
type input "ACDC"
type input "70.74"
click at [870, 540] on button "Confirm" at bounding box center [870, 541] width 63 height 26
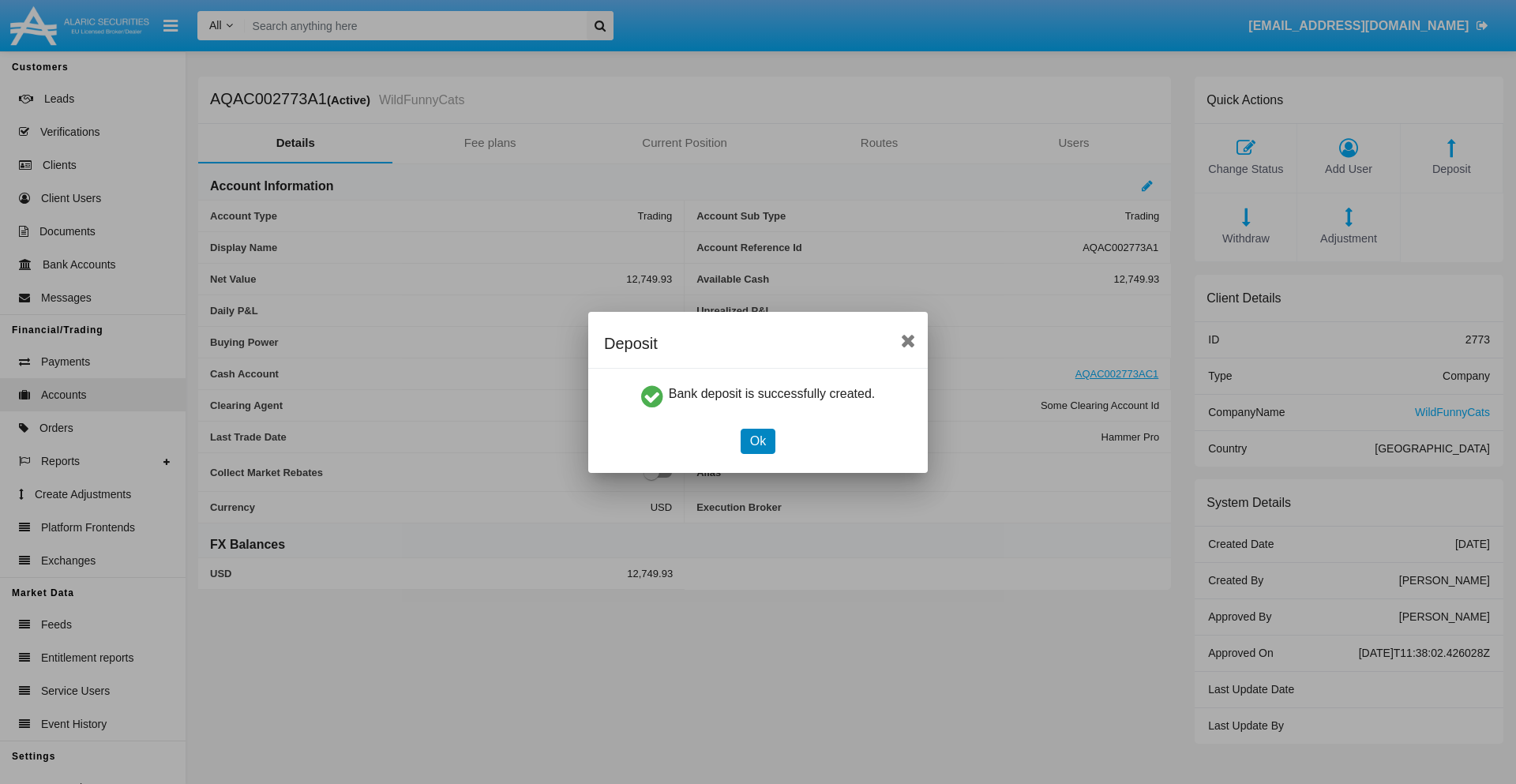
click at [757, 441] on button "Ok" at bounding box center [758, 441] width 35 height 26
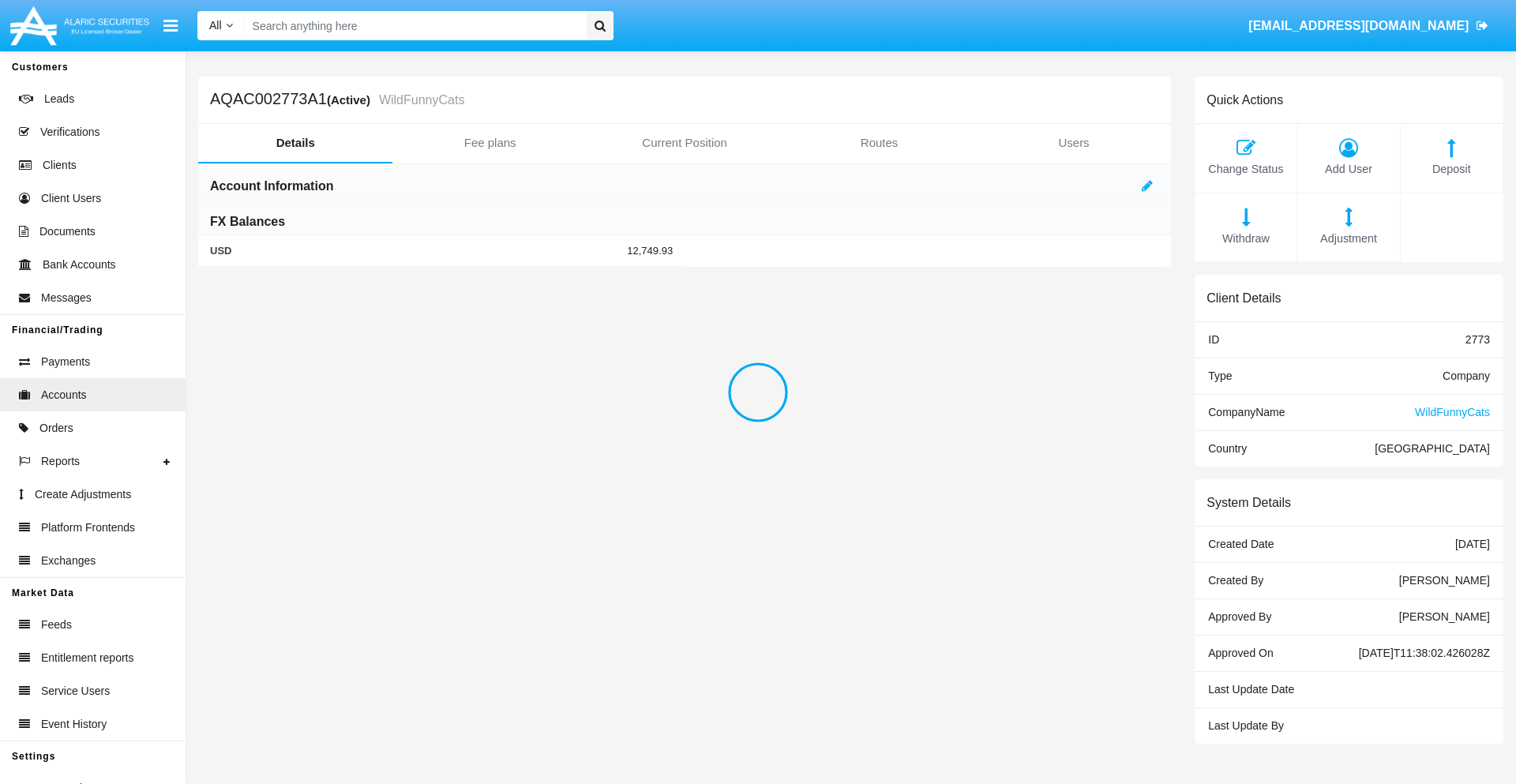
click at [1451, 169] on span "Deposit" at bounding box center [1451, 169] width 86 height 17
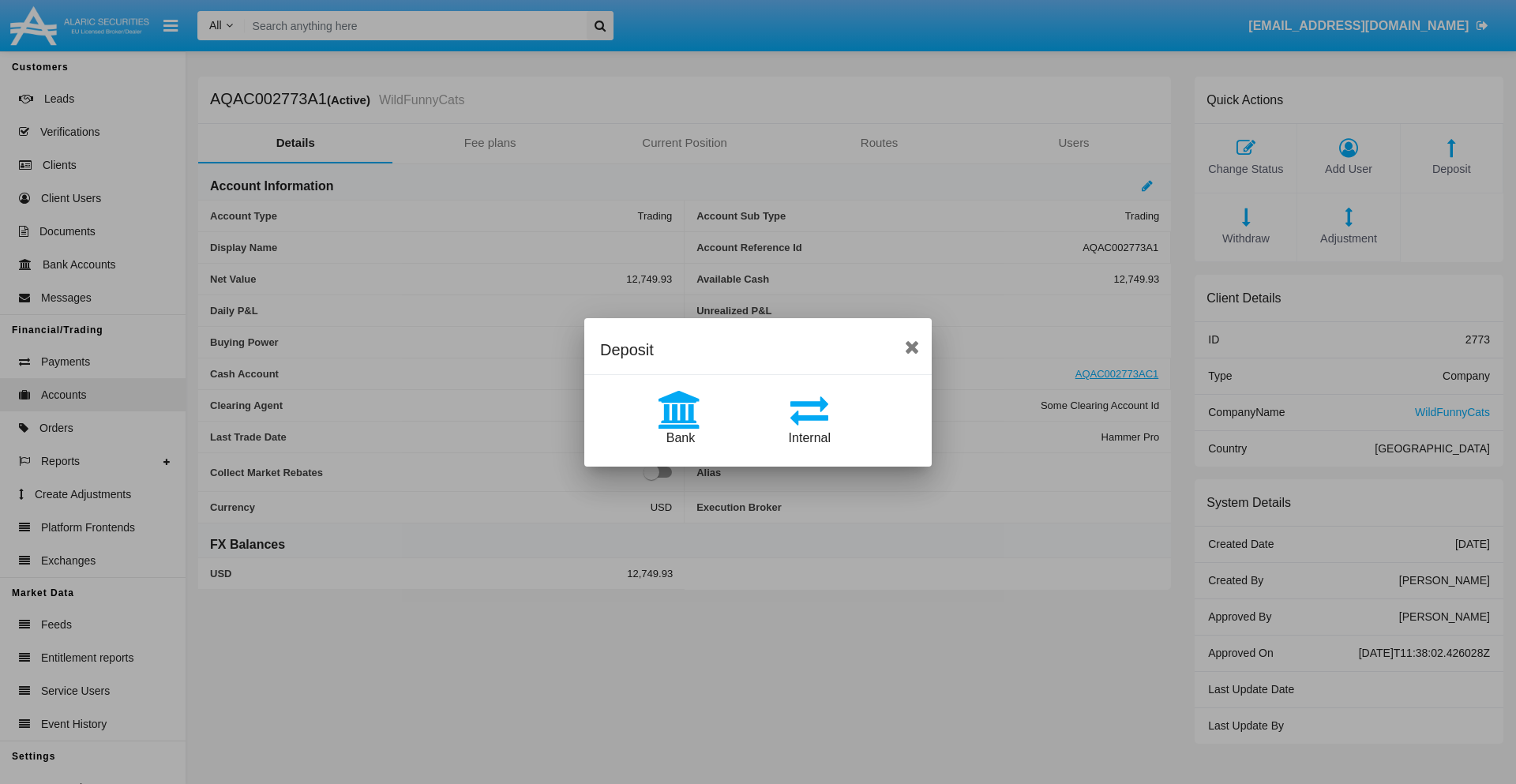
click at [809, 437] on span "Internal" at bounding box center [810, 438] width 42 height 14
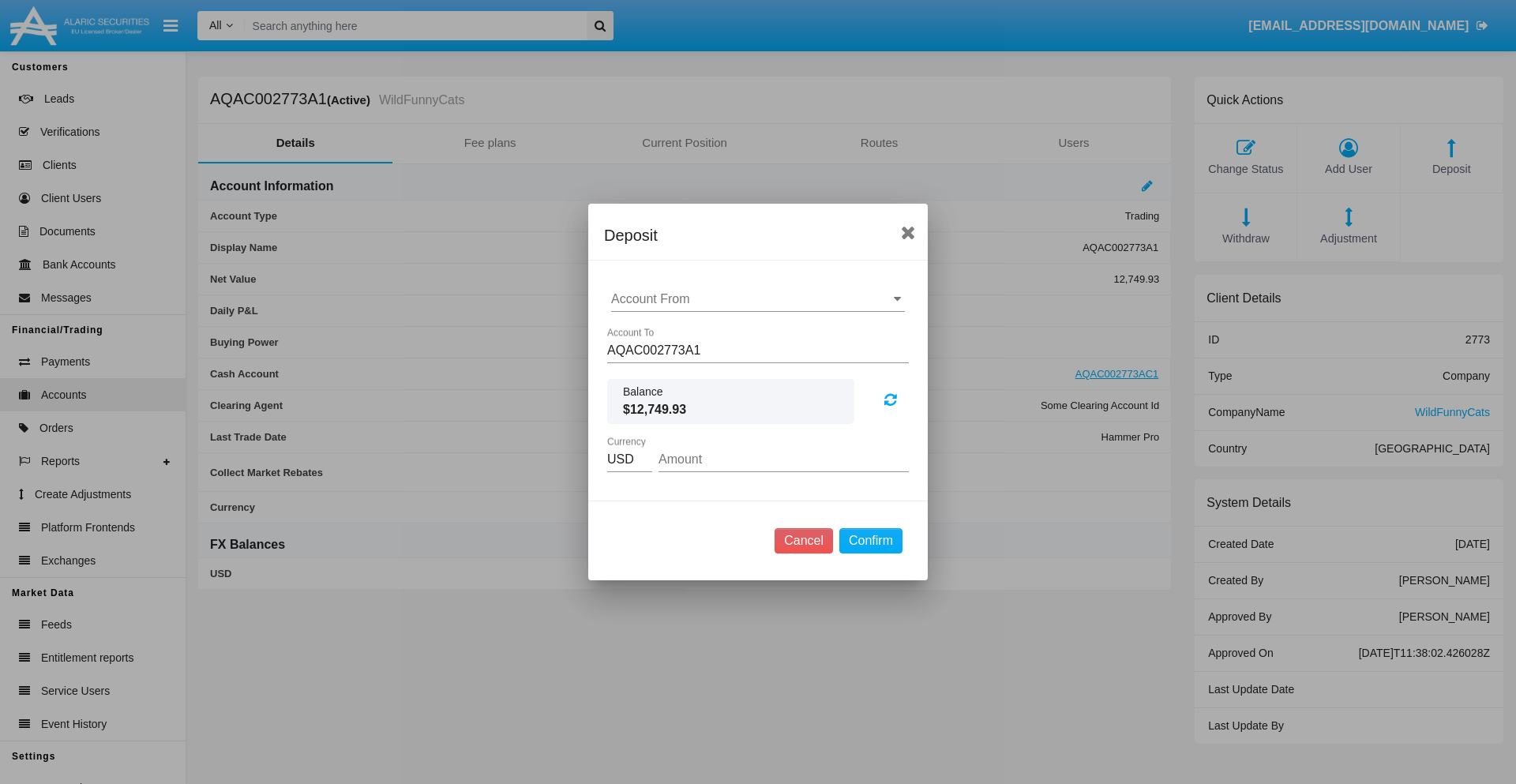
click at [758, 299] on input "Account From" at bounding box center [758, 299] width 294 height 15
click at [678, 368] on span "AQAC002773AC1" at bounding box center [679, 368] width 103 height 14
type input "AQAC002773AC1"
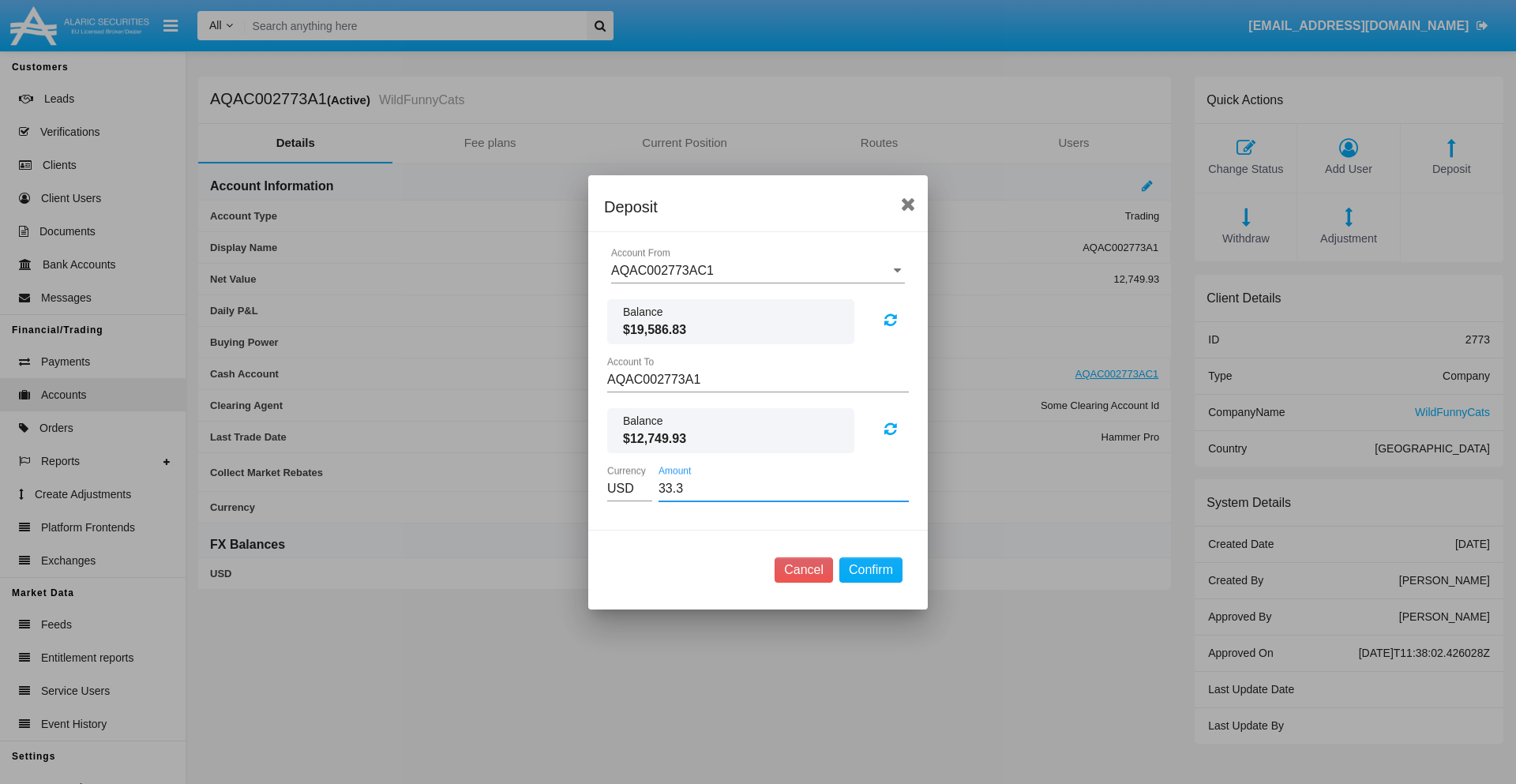
type input "33.35"
click at [870, 569] on button "Confirm" at bounding box center [870, 570] width 63 height 26
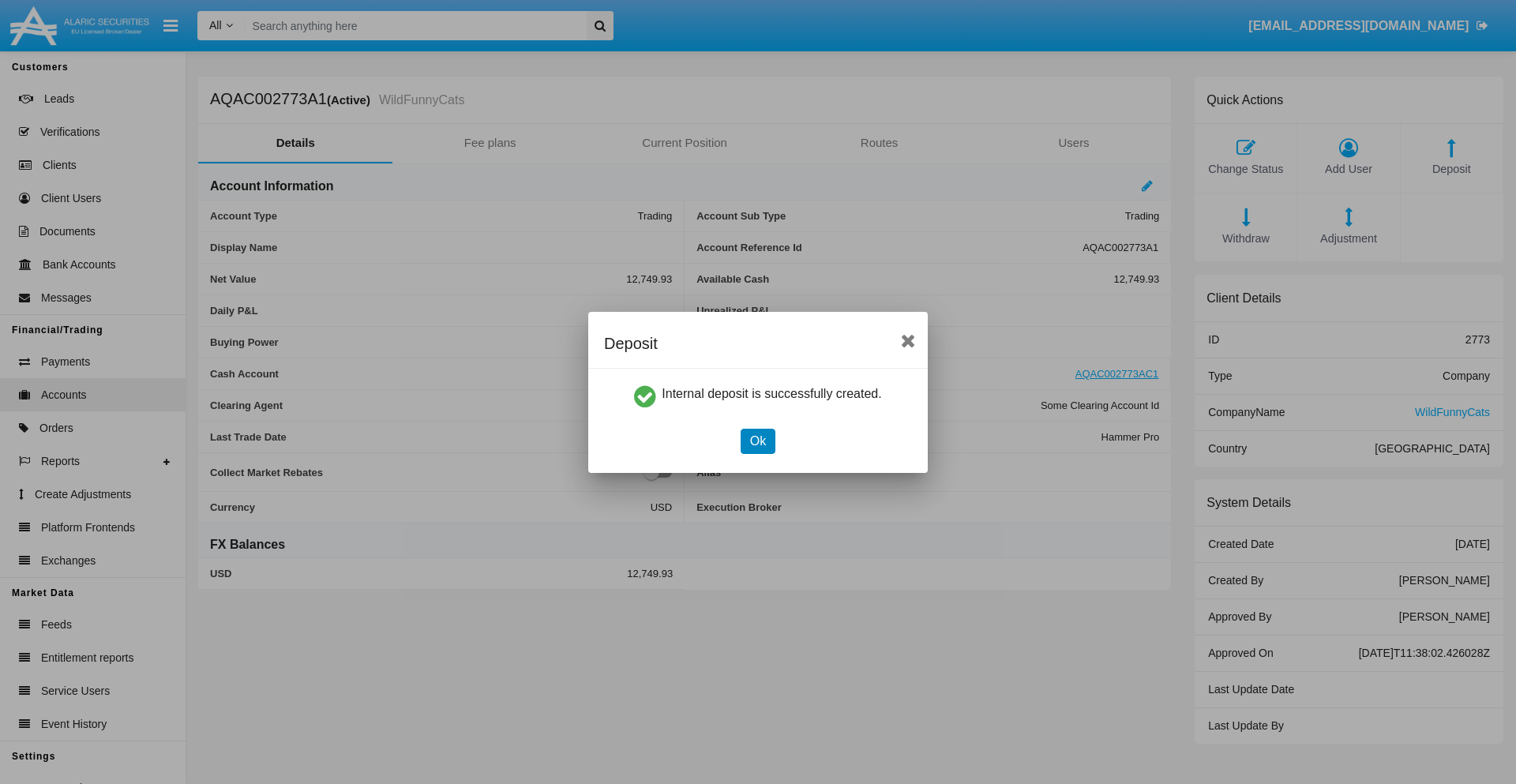
click at [757, 441] on button "Ok" at bounding box center [758, 441] width 35 height 26
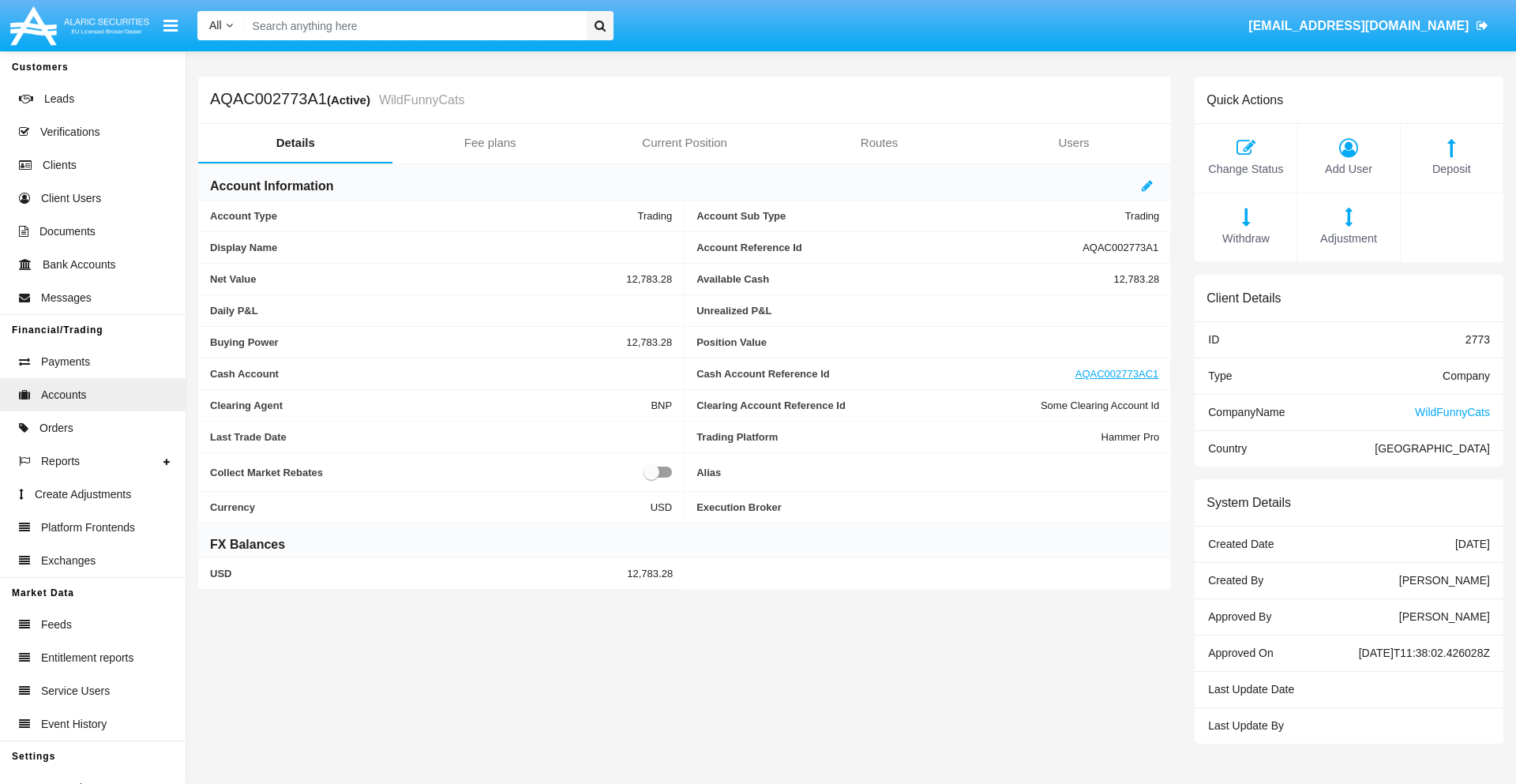
click at [1245, 238] on span "Withdraw" at bounding box center [1245, 239] width 86 height 17
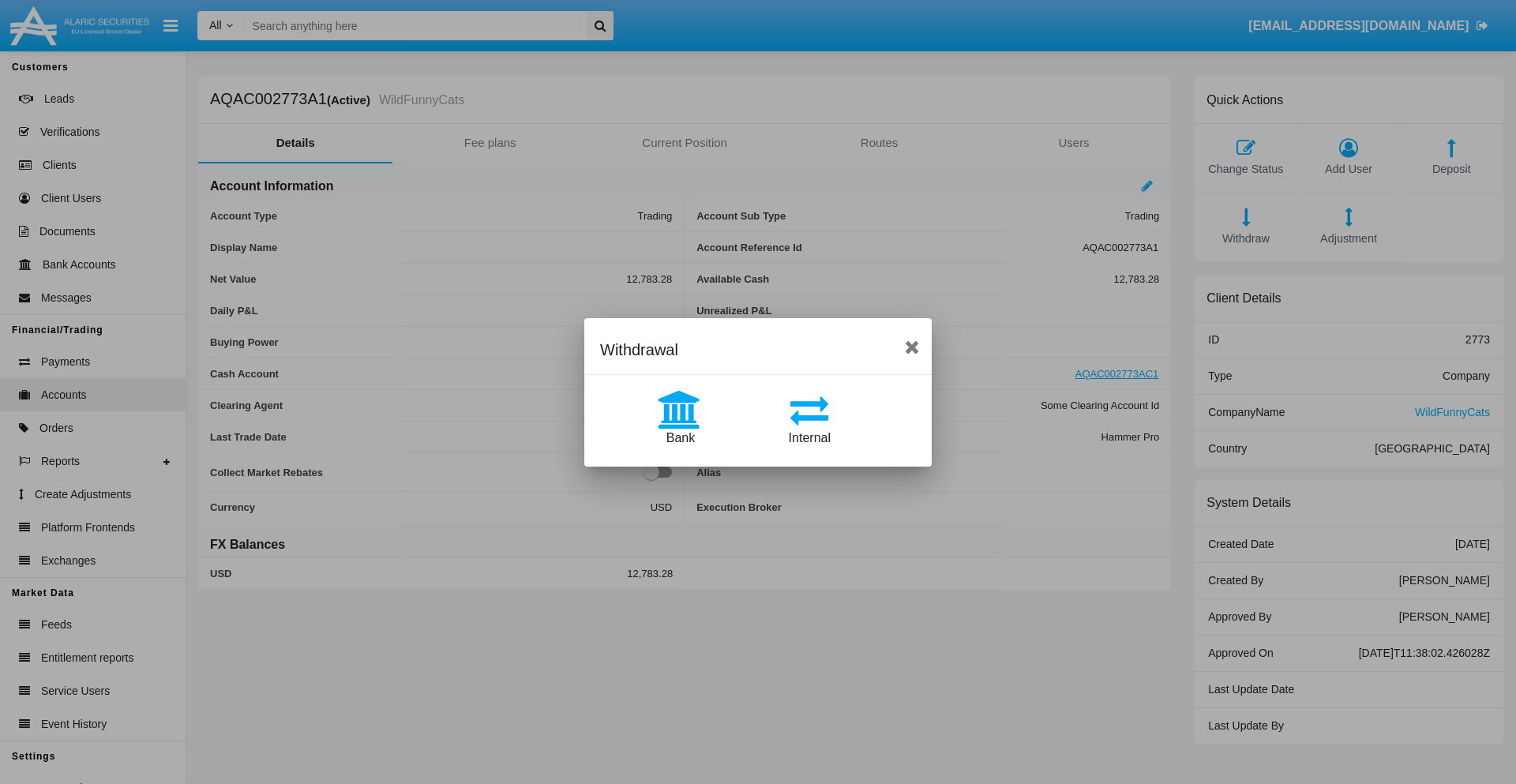
click at [809, 437] on span "Internal" at bounding box center [810, 438] width 42 height 14
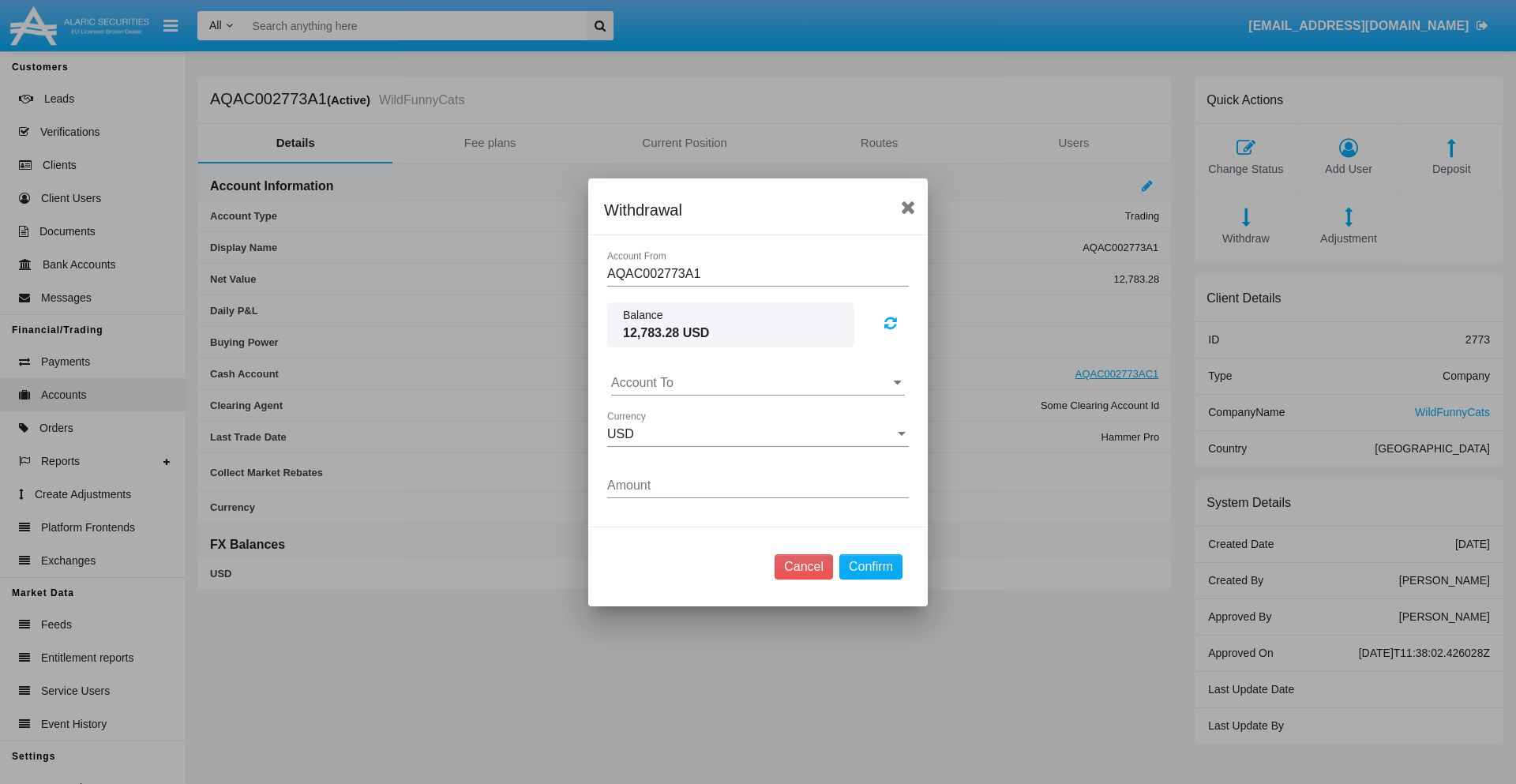
click at [758, 382] on input "Account To" at bounding box center [758, 383] width 294 height 15
click at [678, 452] on span "AQAC002773AC1" at bounding box center [679, 452] width 103 height 14
type input "AQAC002773AC1"
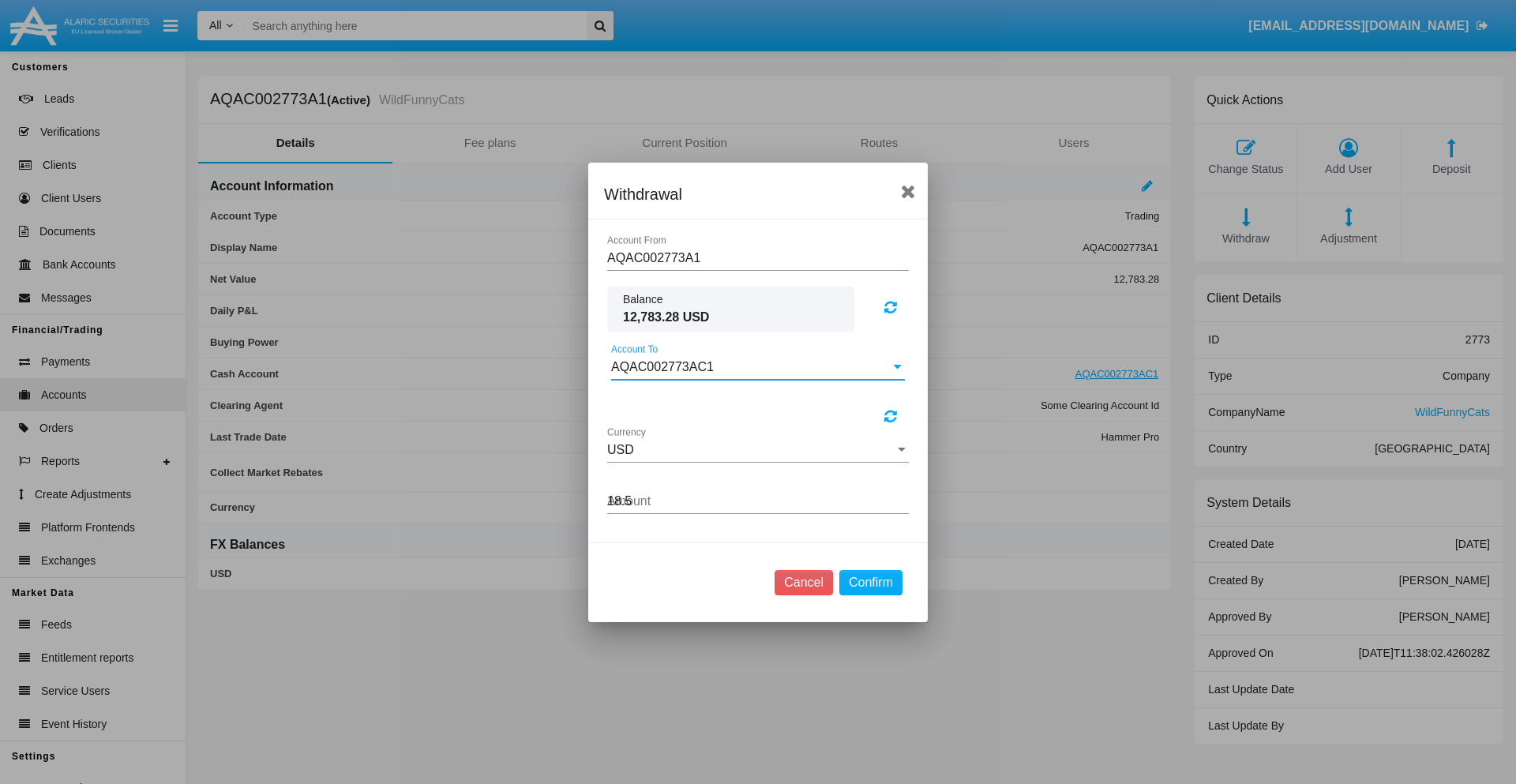
type input "18.54"
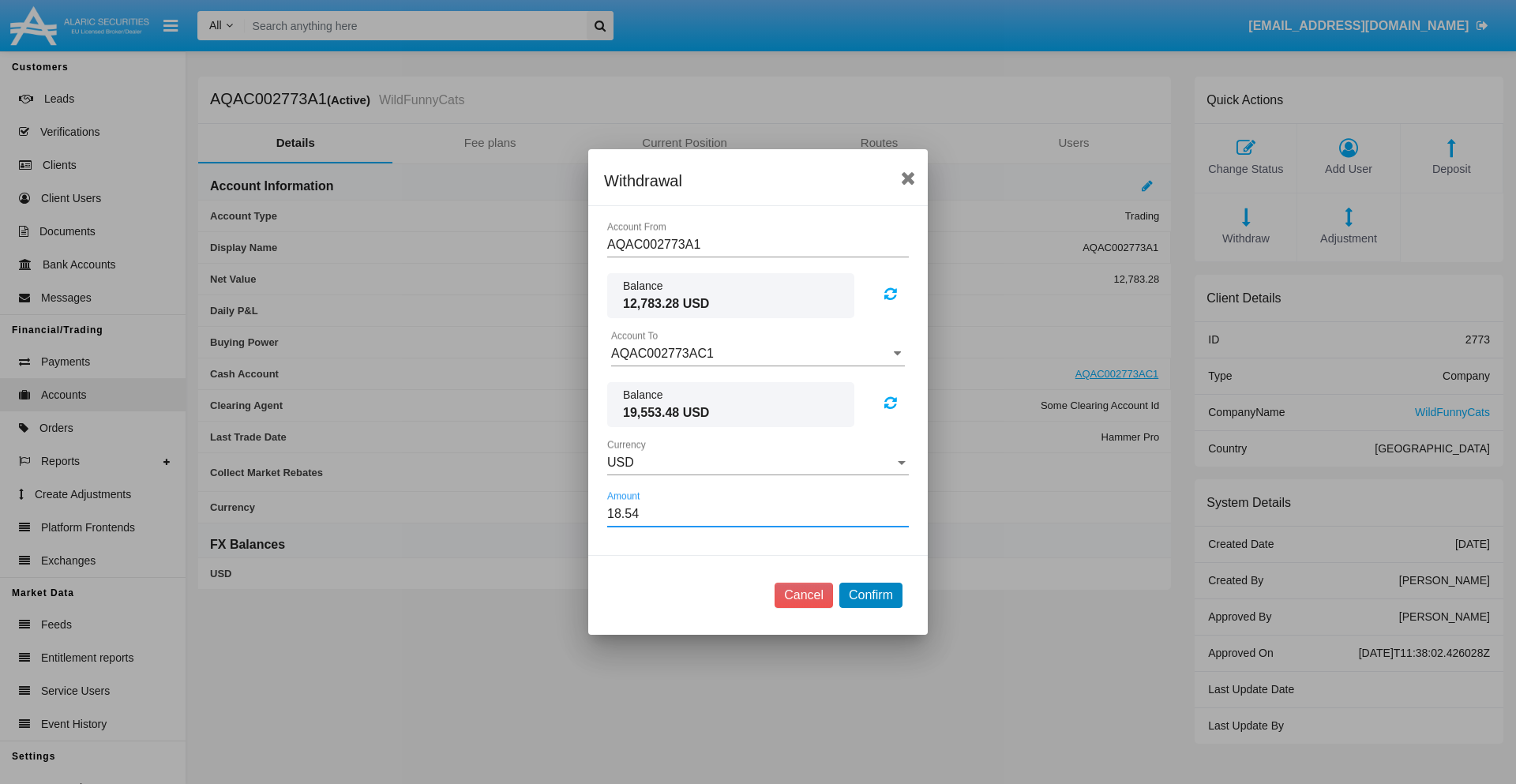
click at [870, 595] on button "Confirm" at bounding box center [870, 595] width 63 height 26
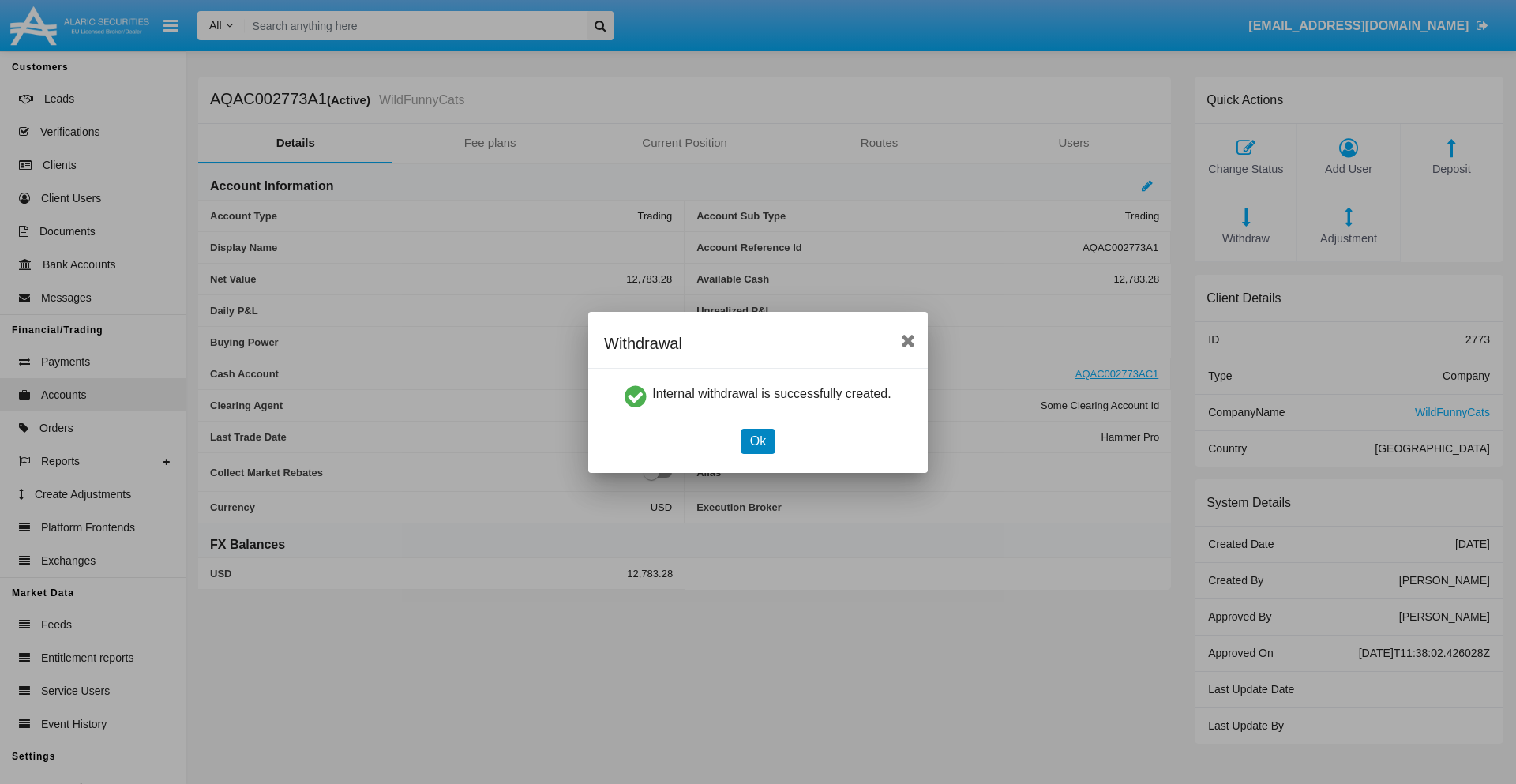
click at [757, 441] on button "Ok" at bounding box center [758, 441] width 35 height 26
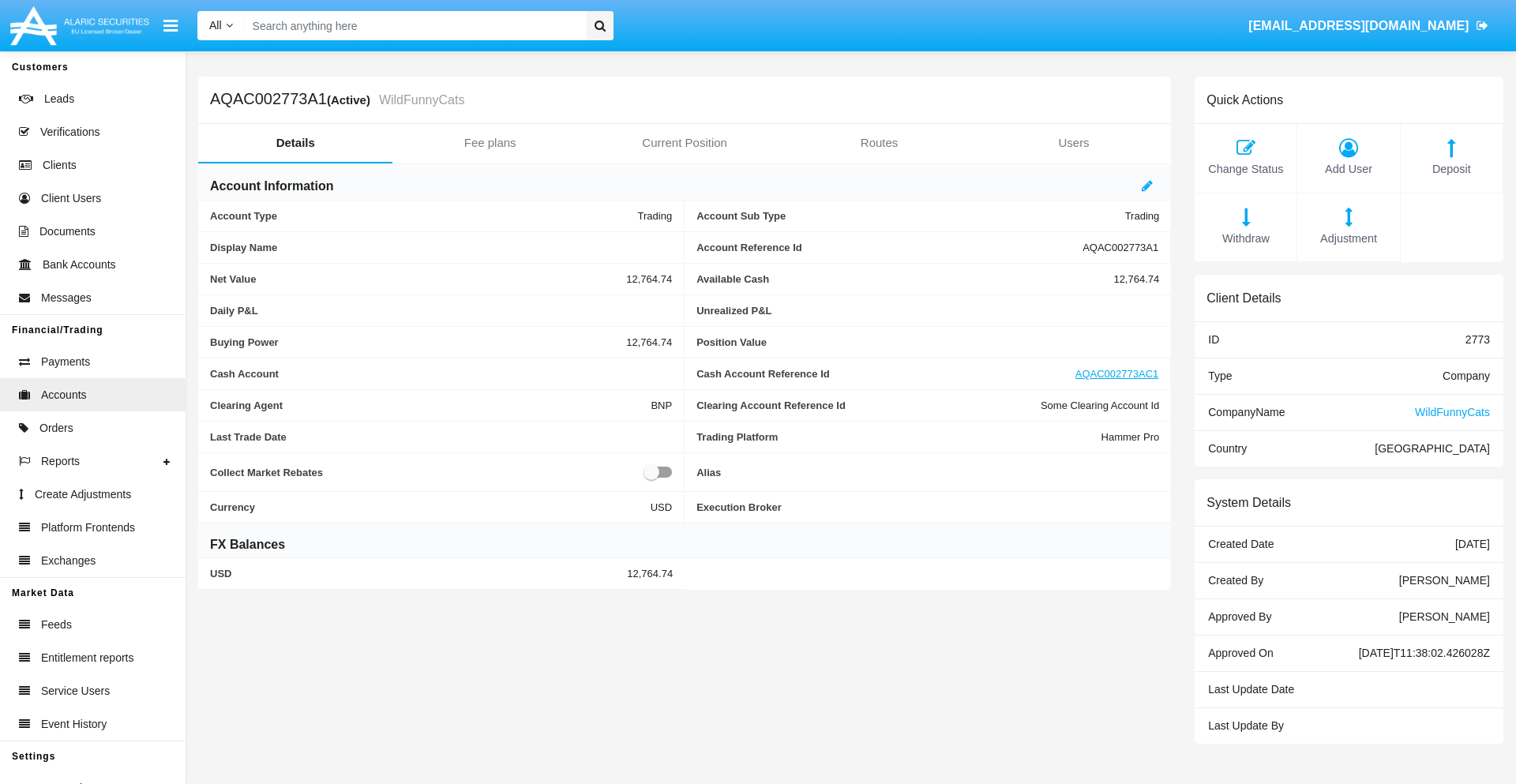
click at [1245, 238] on span "Withdraw" at bounding box center [1245, 239] width 86 height 17
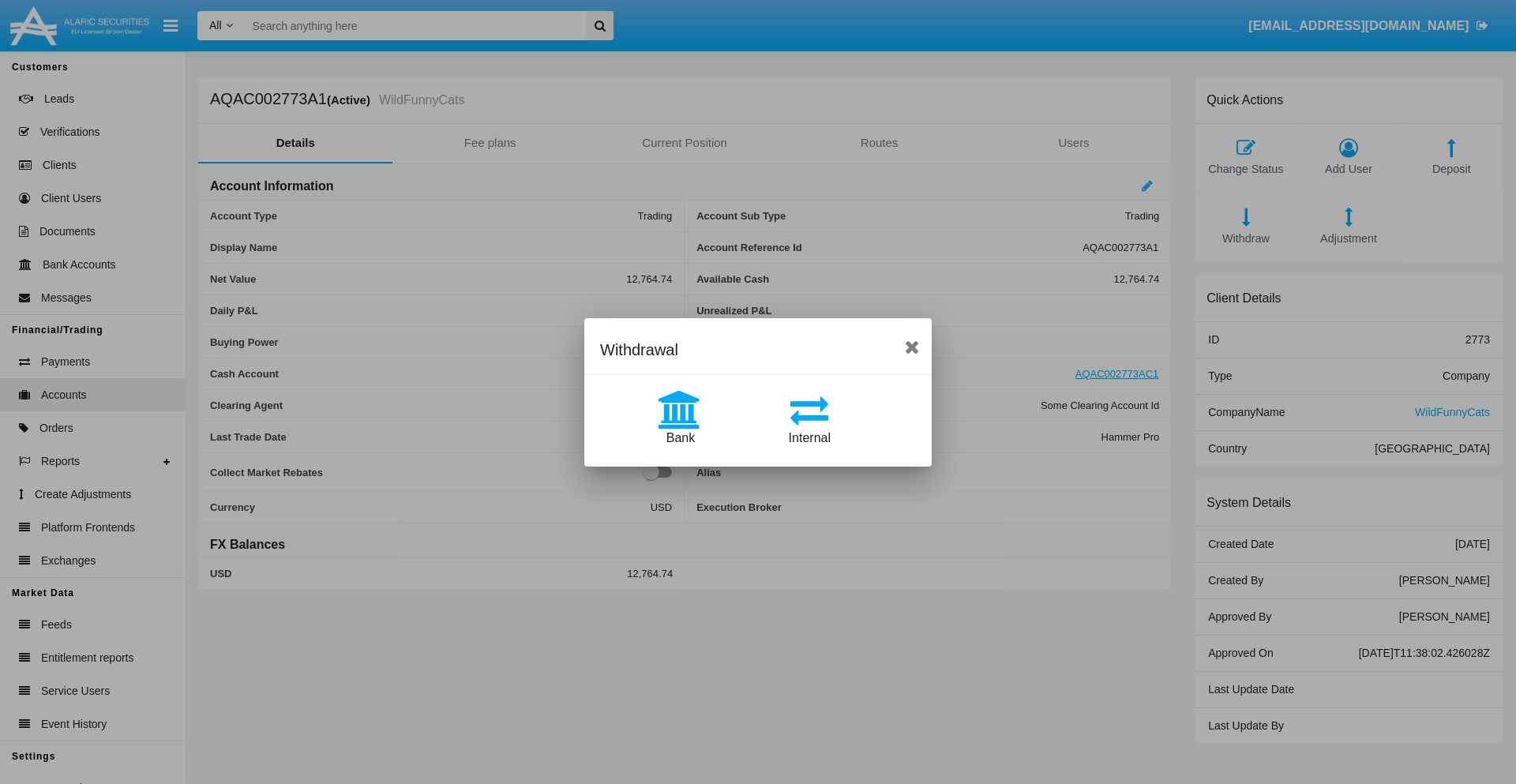
click at [680, 437] on span "Bank" at bounding box center [680, 438] width 28 height 14
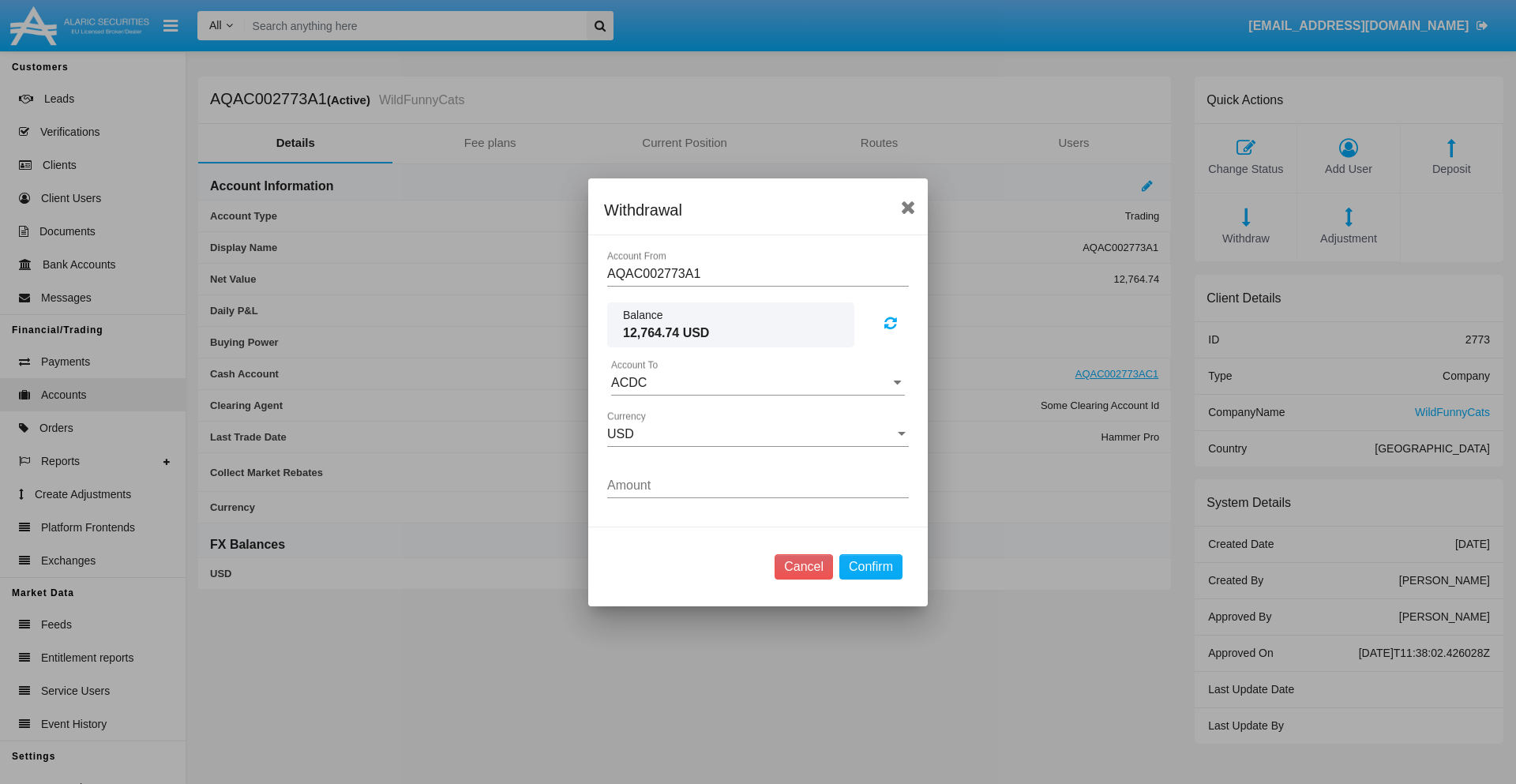
click at [758, 382] on input "ACDC" at bounding box center [758, 383] width 294 height 15
click at [645, 414] on span "ACDC" at bounding box center [645, 414] width 36 height 14
type input "ACDC"
type input "45.68"
click at [870, 566] on button "Confirm" at bounding box center [870, 567] width 63 height 26
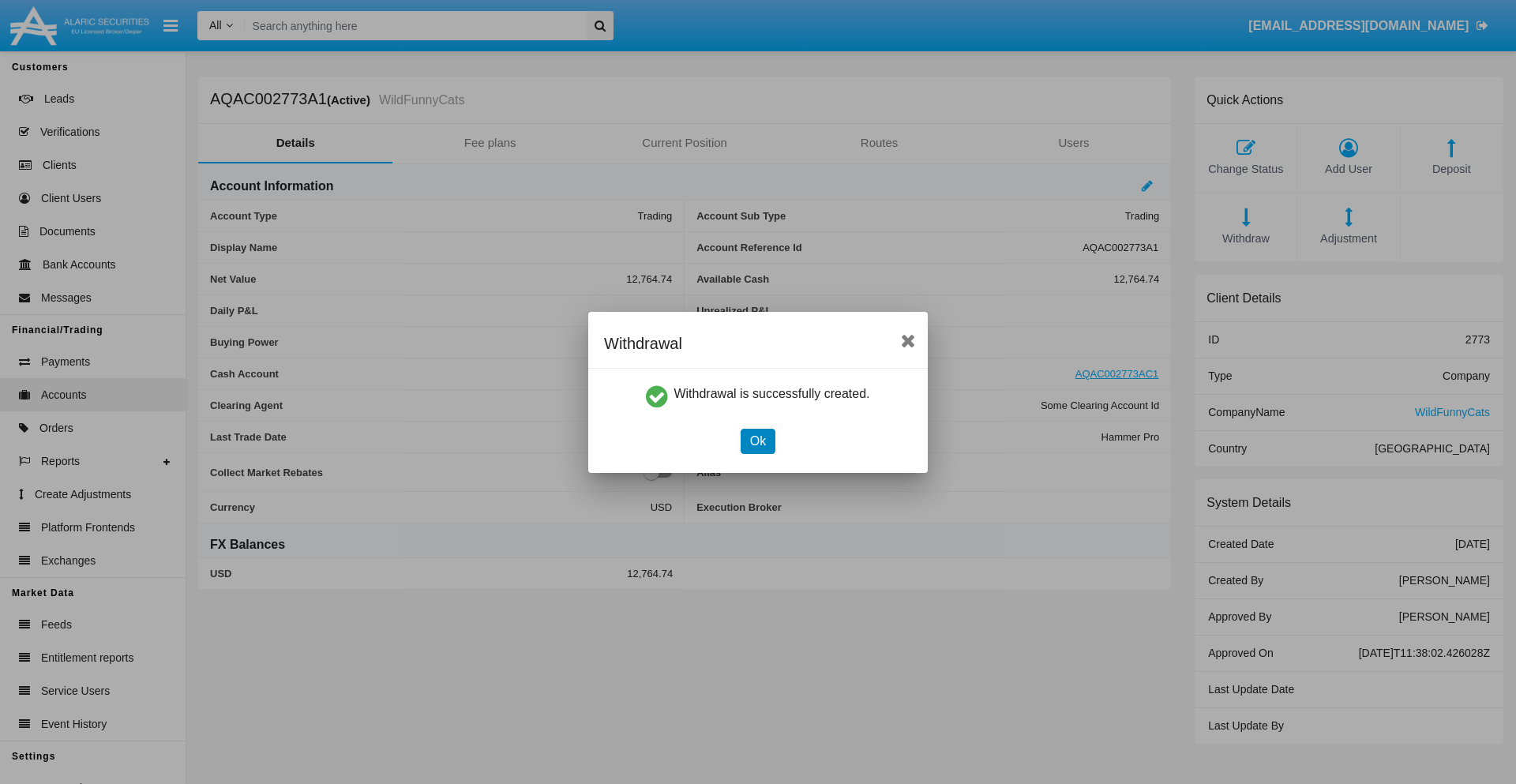
click at [757, 441] on button "Ok" at bounding box center [758, 441] width 35 height 26
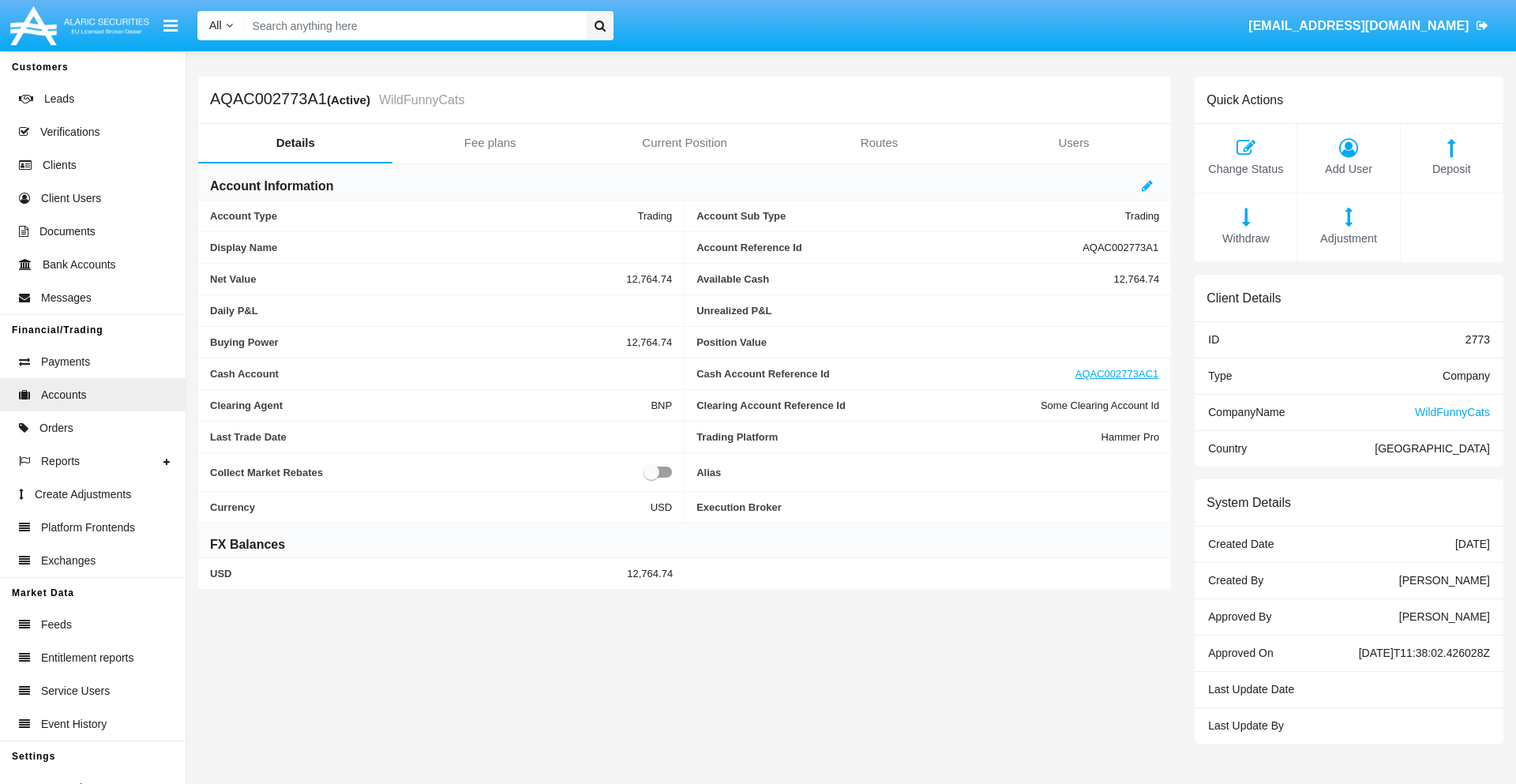
click at [1348, 238] on span "Adjustment" at bounding box center [1347, 239] width 86 height 17
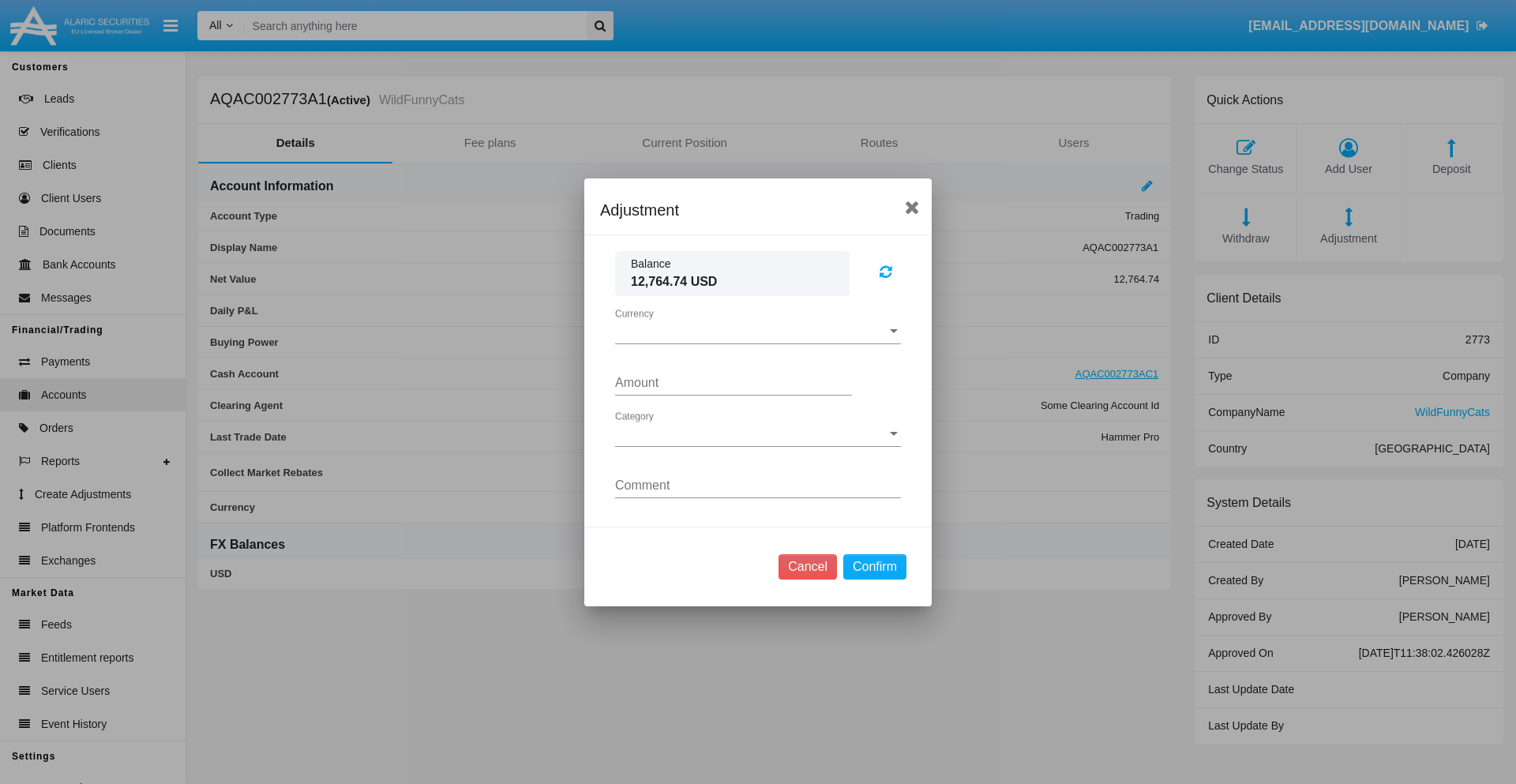
click at [758, 331] on span "Currency" at bounding box center [750, 332] width 271 height 15
click at [758, 343] on span "USD" at bounding box center [758, 343] width 286 height 38
click at [758, 433] on span "Category" at bounding box center [750, 434] width 271 height 15
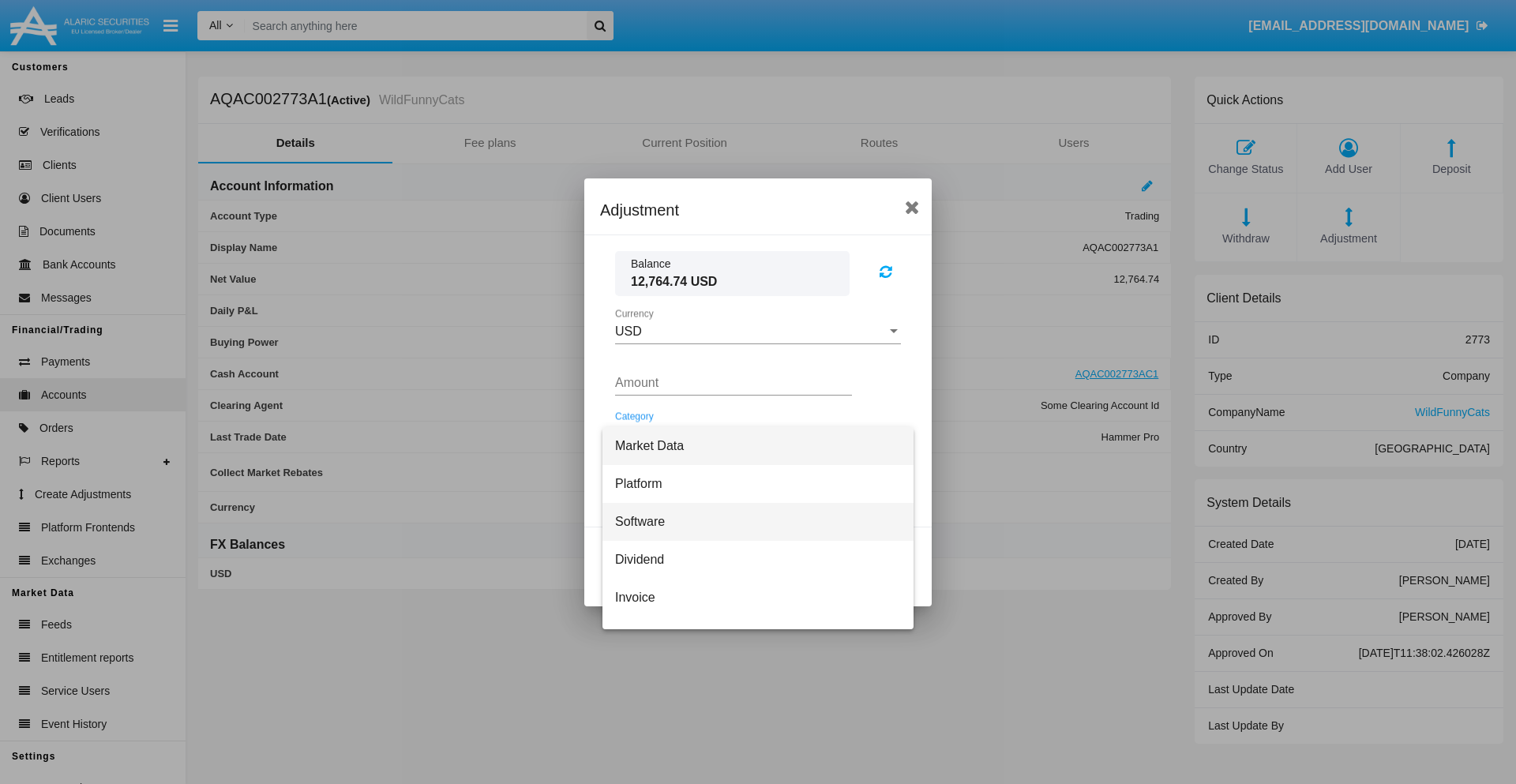
click at [751, 521] on span "Software" at bounding box center [758, 521] width 286 height 38
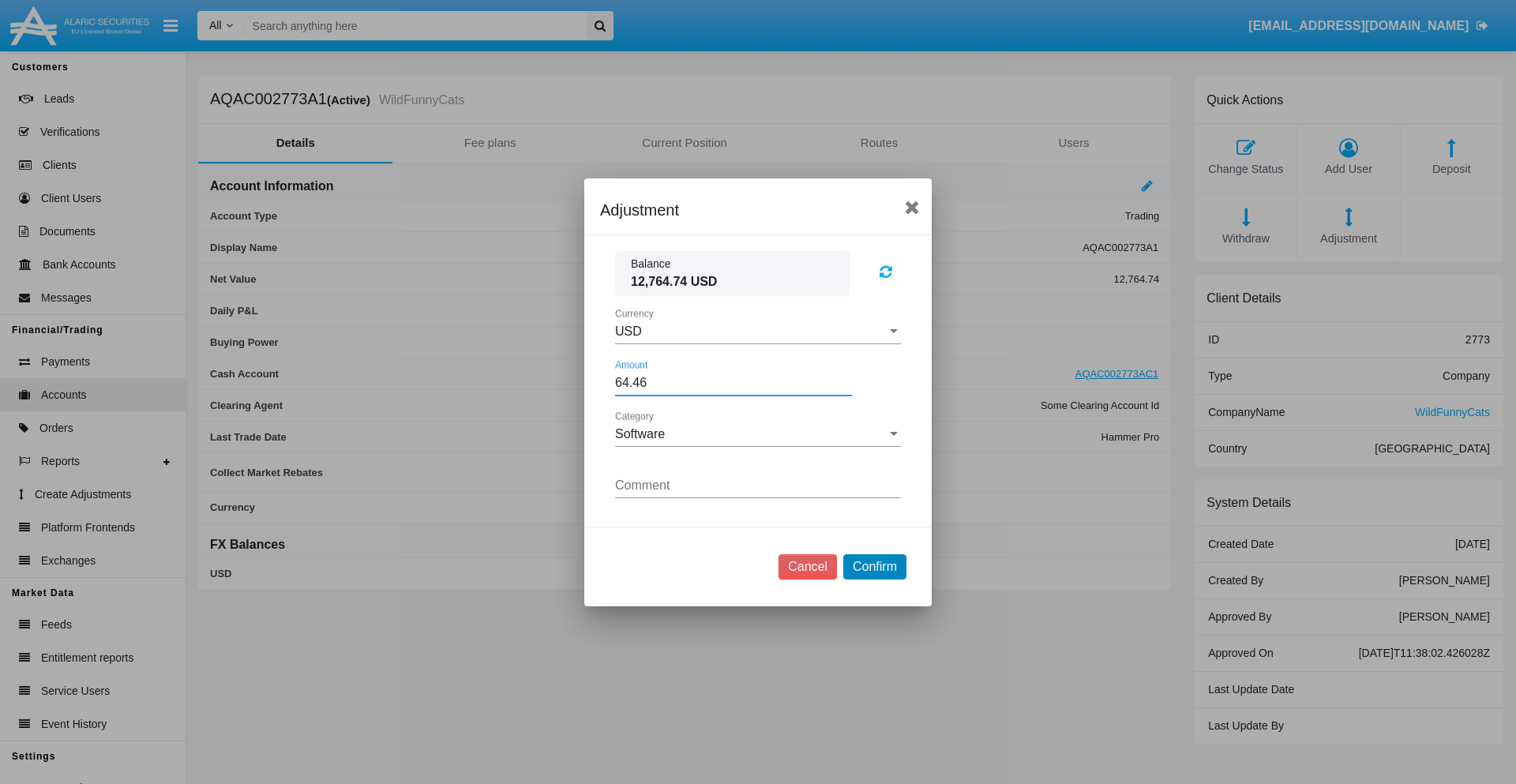
click at [874, 566] on button "Confirm" at bounding box center [874, 567] width 63 height 26
type input "64.4600"
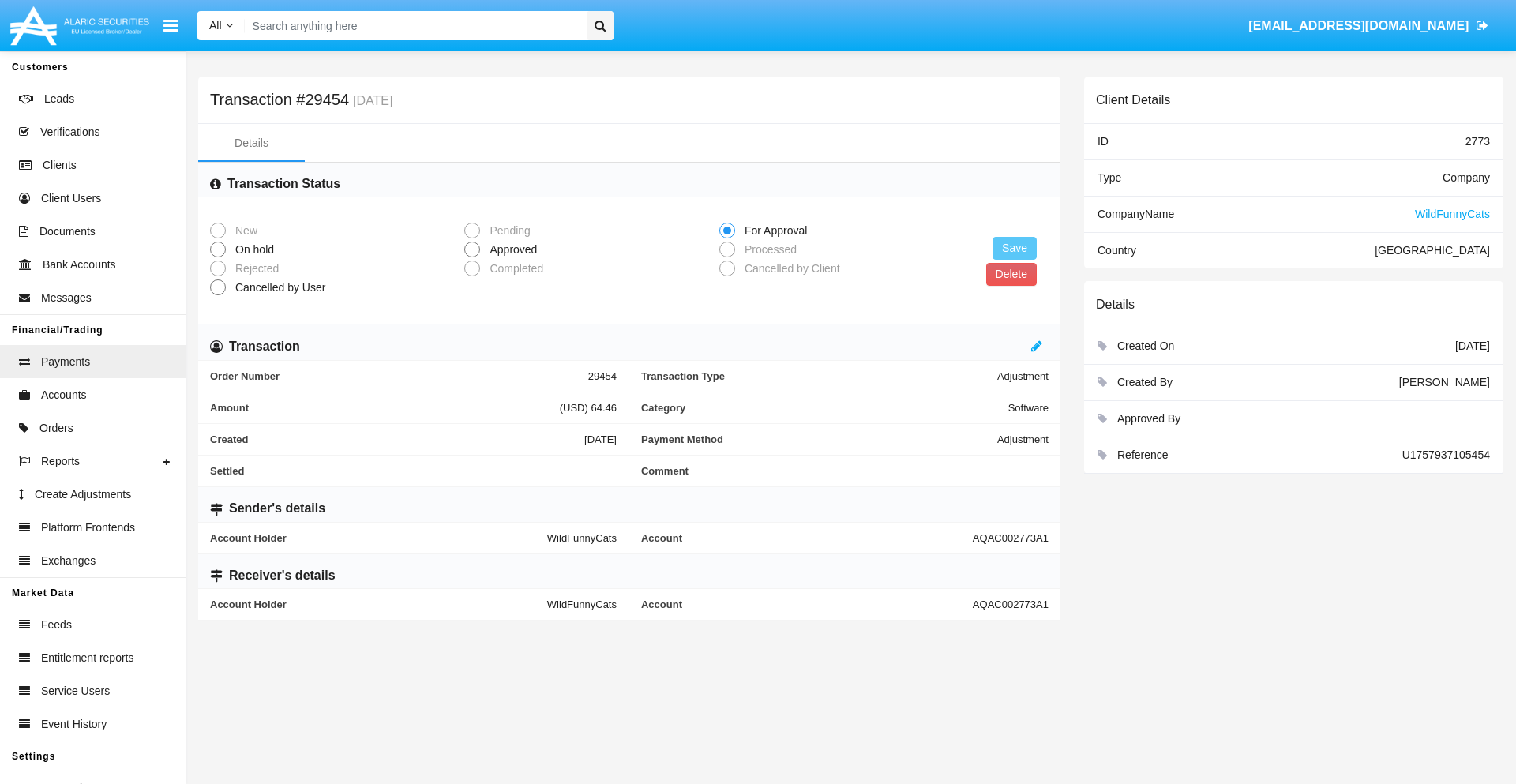
click at [510, 249] on span "Approved" at bounding box center [510, 250] width 60 height 16
click at [472, 257] on input "Approved" at bounding box center [471, 257] width 1 height 1
radio input "true"
click at [1014, 248] on button "Save" at bounding box center [1014, 248] width 44 height 23
click at [1010, 274] on button "Delete" at bounding box center [1010, 274] width 50 height 23
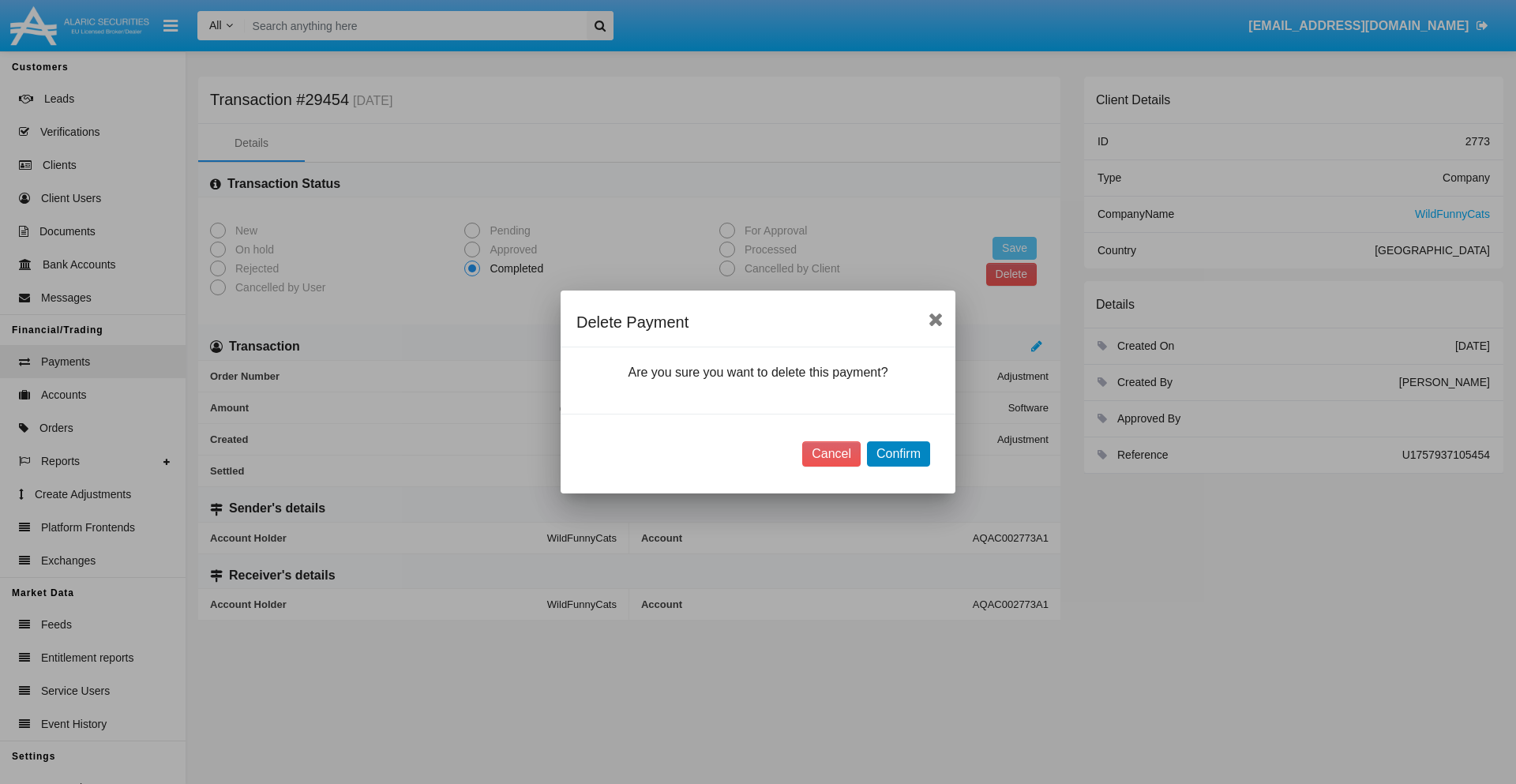
click at [898, 454] on button "Confirm" at bounding box center [898, 454] width 63 height 26
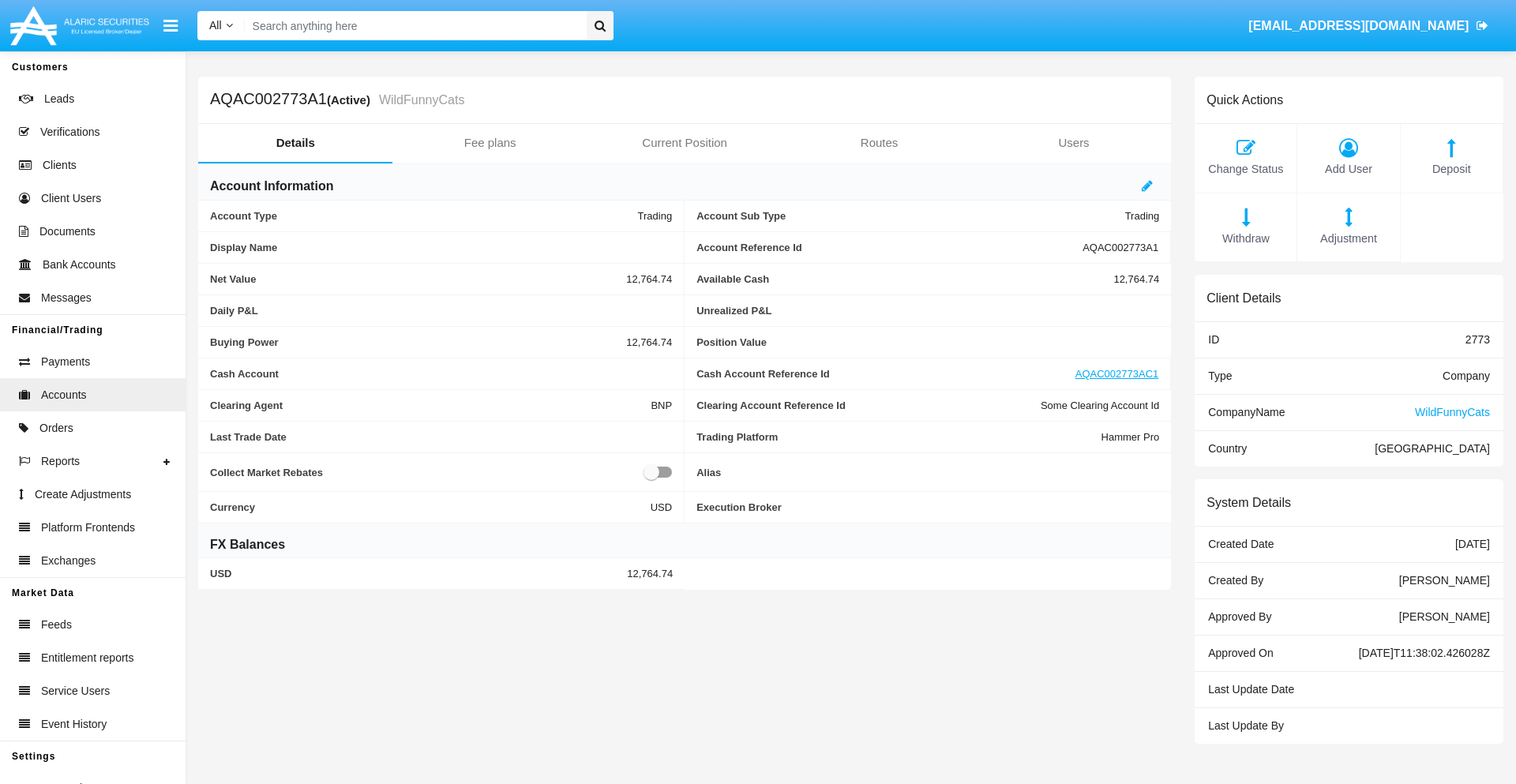
click at [1451, 169] on span "Deposit" at bounding box center [1451, 169] width 86 height 17
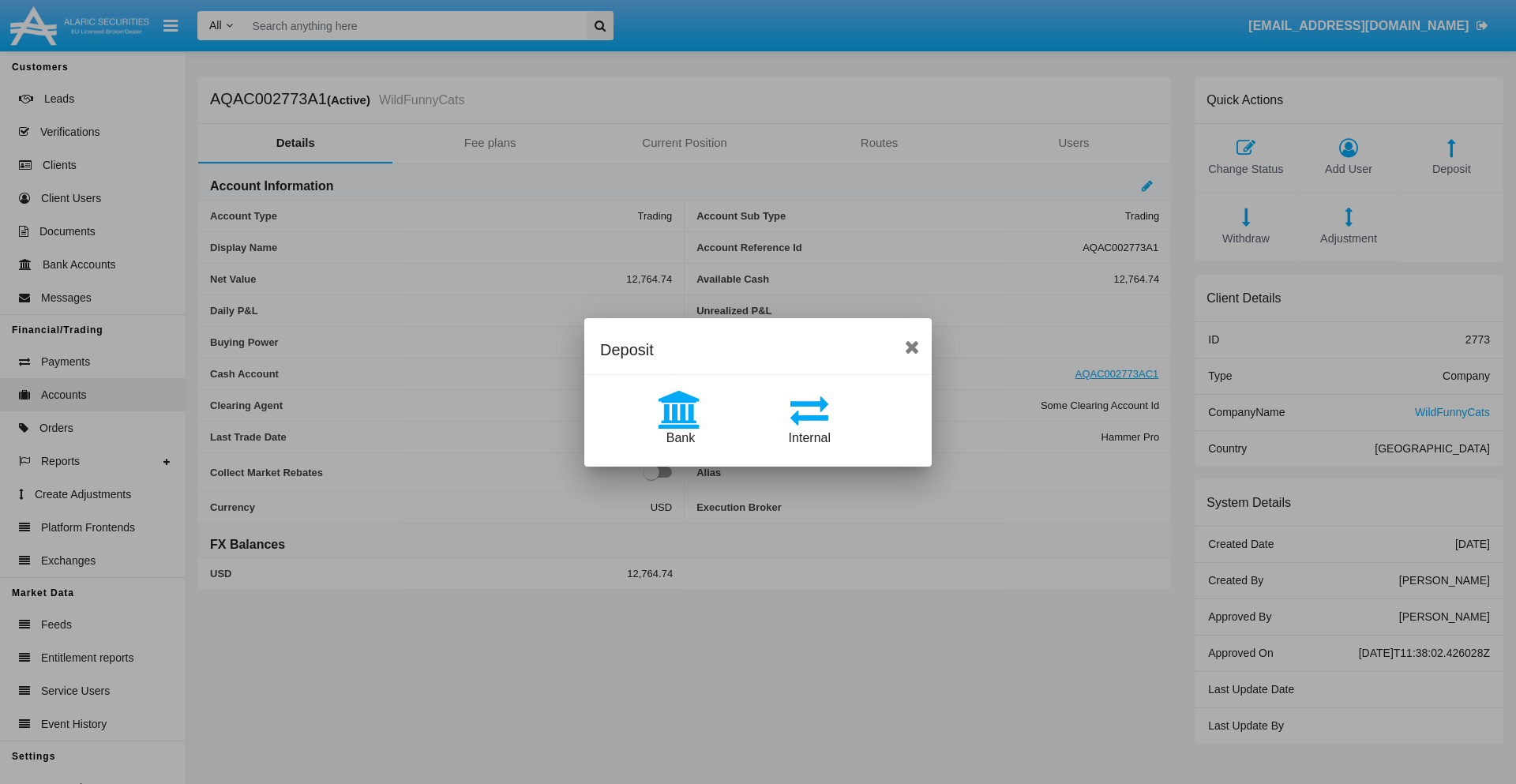
click at [680, 437] on span "Bank" at bounding box center [680, 438] width 28 height 14
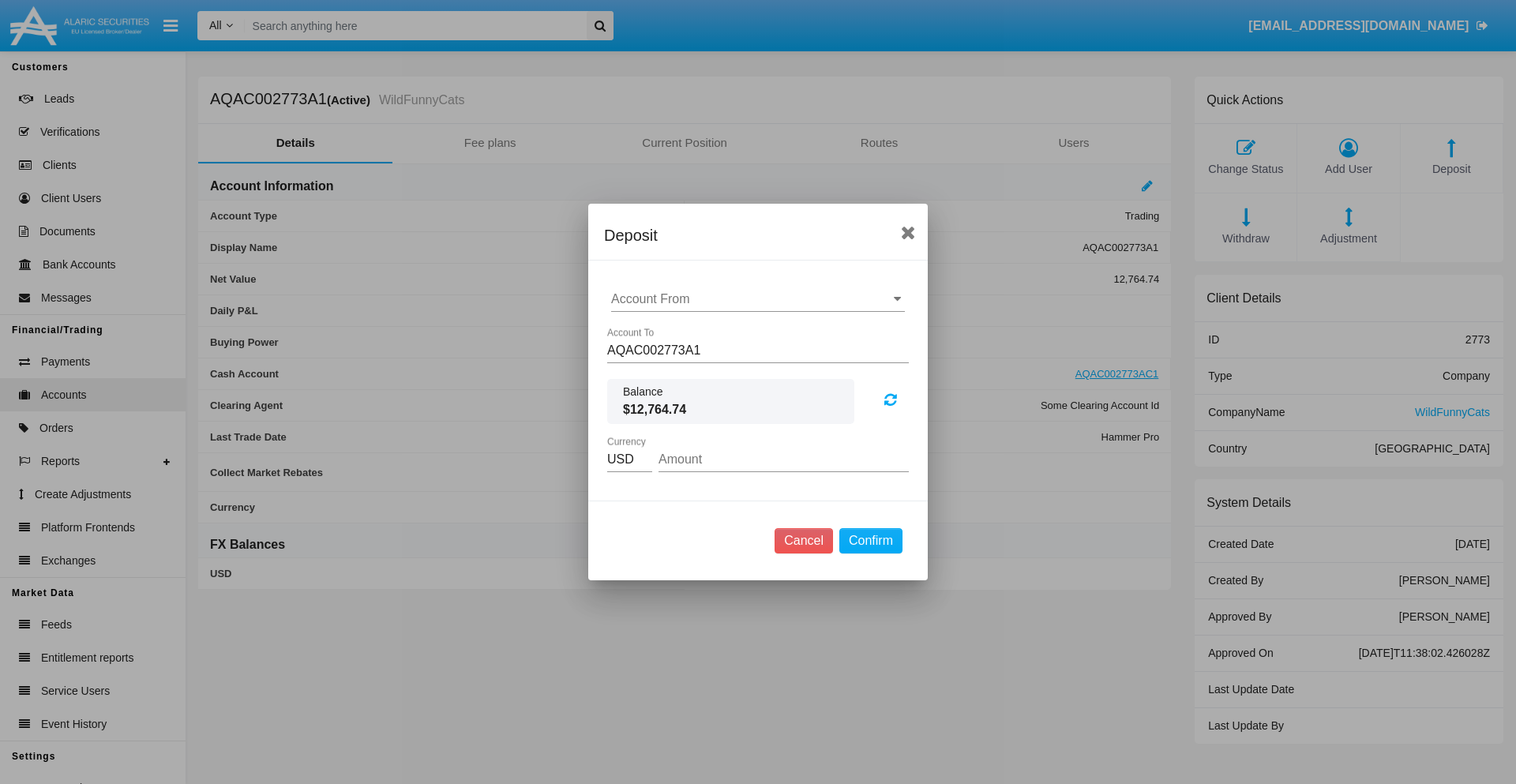
click at [758, 299] on input "Account From" at bounding box center [758, 299] width 294 height 15
click at [645, 330] on span "ACDC" at bounding box center [645, 330] width 36 height 14
type input "ACDC"
type input "70.1"
click at [870, 540] on button "Confirm" at bounding box center [870, 541] width 63 height 26
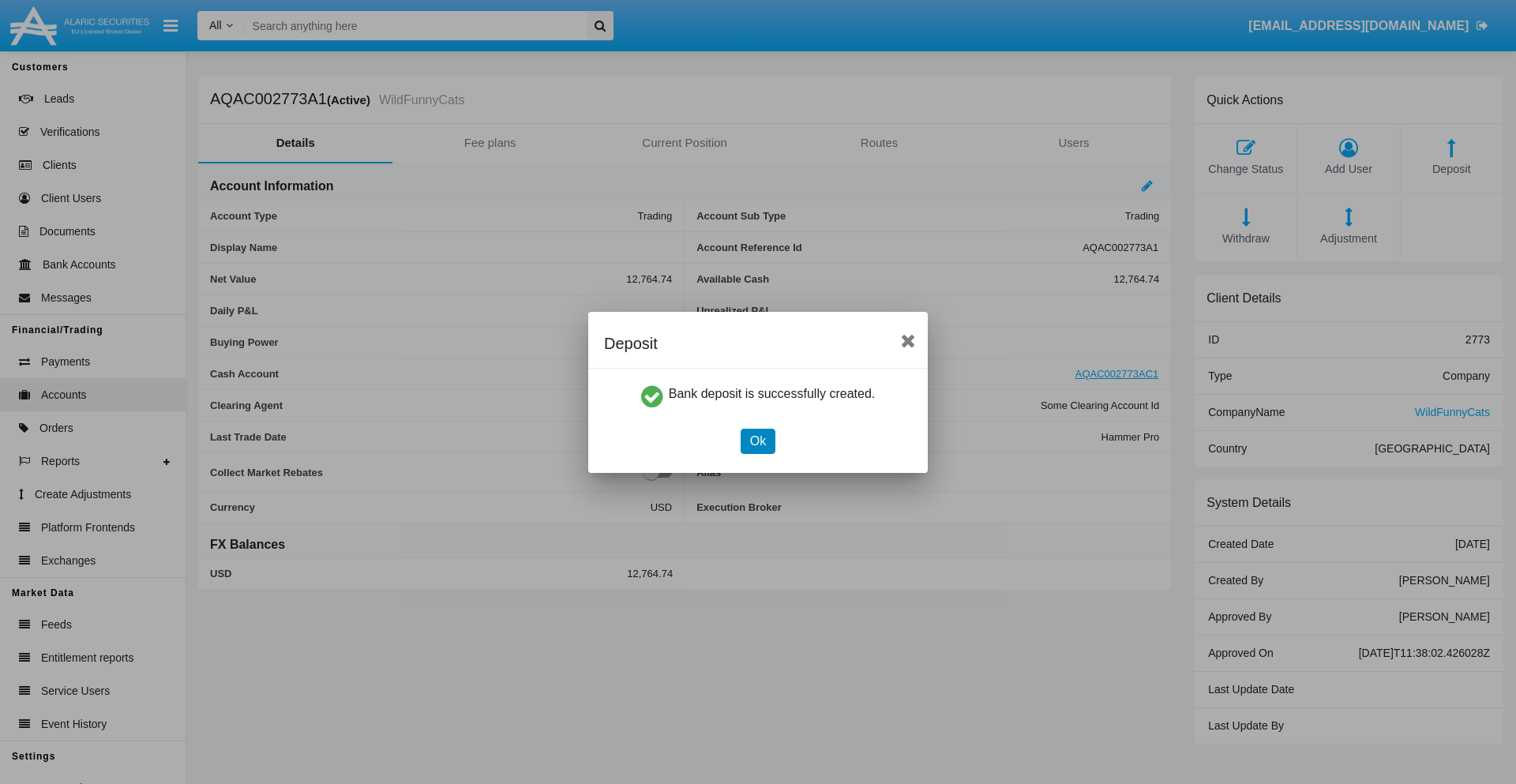
click at [757, 441] on button "Ok" at bounding box center [758, 441] width 35 height 26
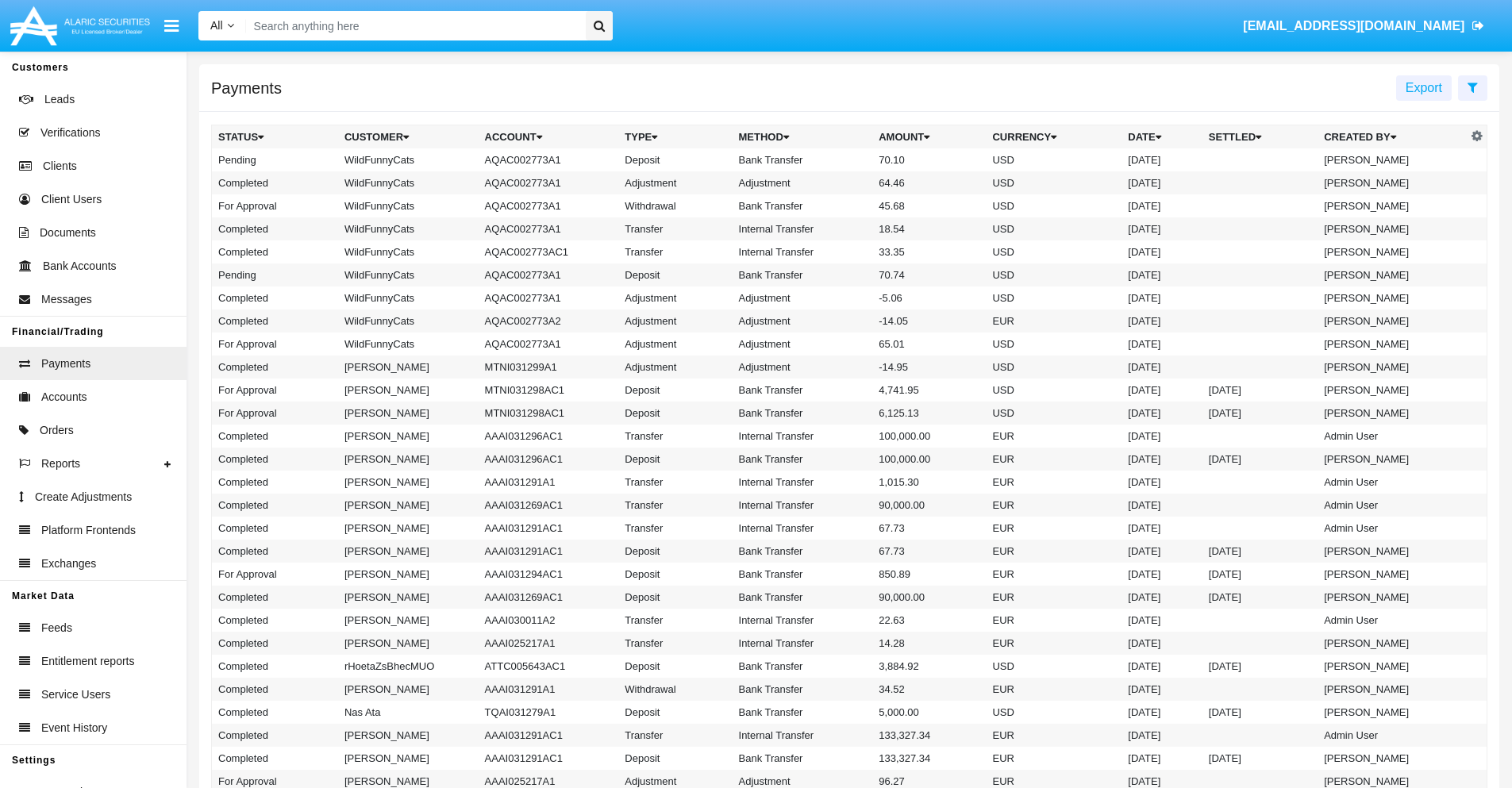
click at [849, 159] on td "Bank Transfer" at bounding box center [802, 159] width 141 height 23
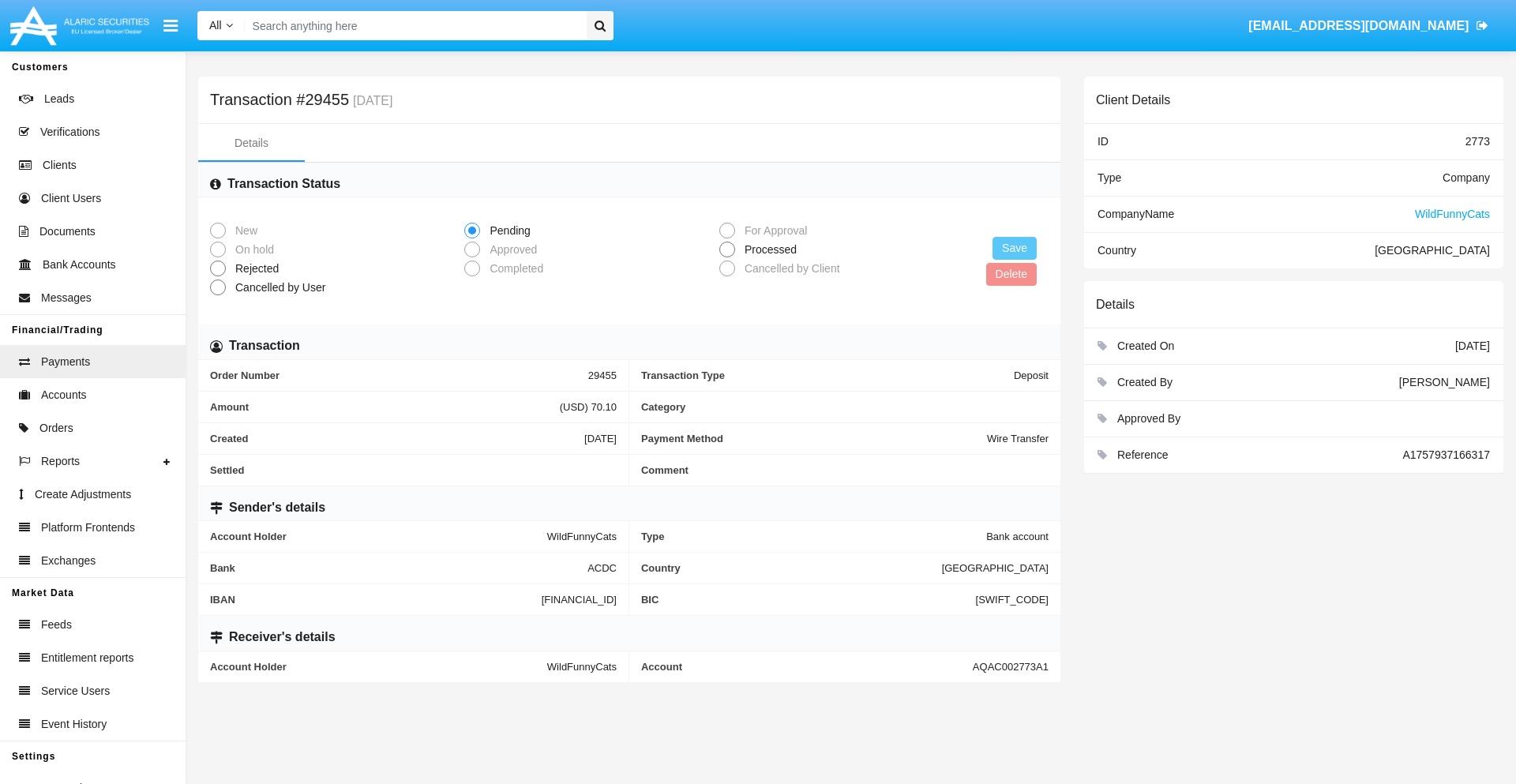
click at [768, 249] on span "Processed" at bounding box center [768, 250] width 66 height 16
click at [727, 257] on input "Processed" at bounding box center [726, 257] width 1 height 1
radio input "true"
click at [1014, 248] on button "Save" at bounding box center [1014, 248] width 44 height 23
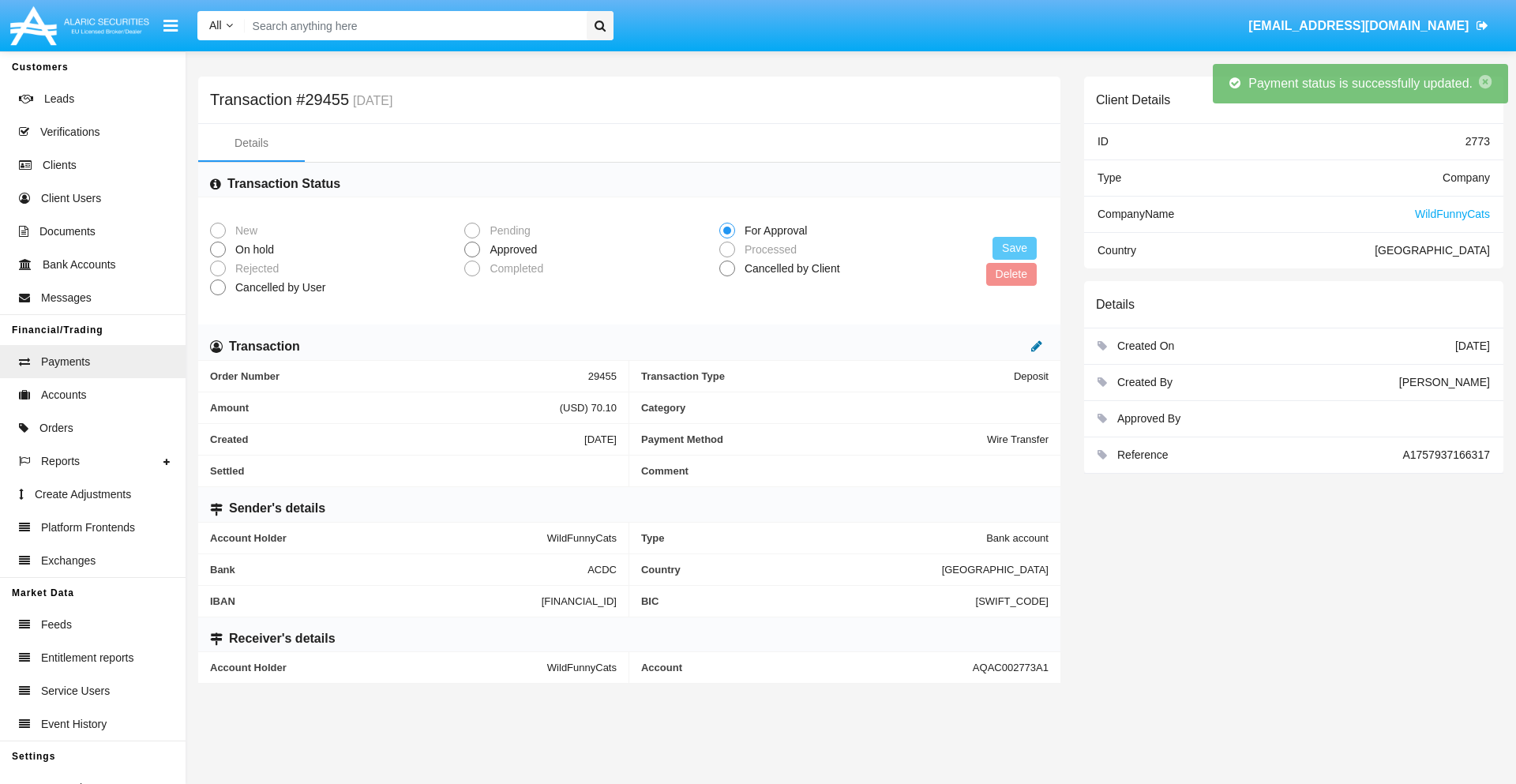
click at [1036, 345] on icon at bounding box center [1036, 346] width 11 height 13
type input "81.38"
click at [1020, 345] on icon at bounding box center [1020, 346] width 11 height 13
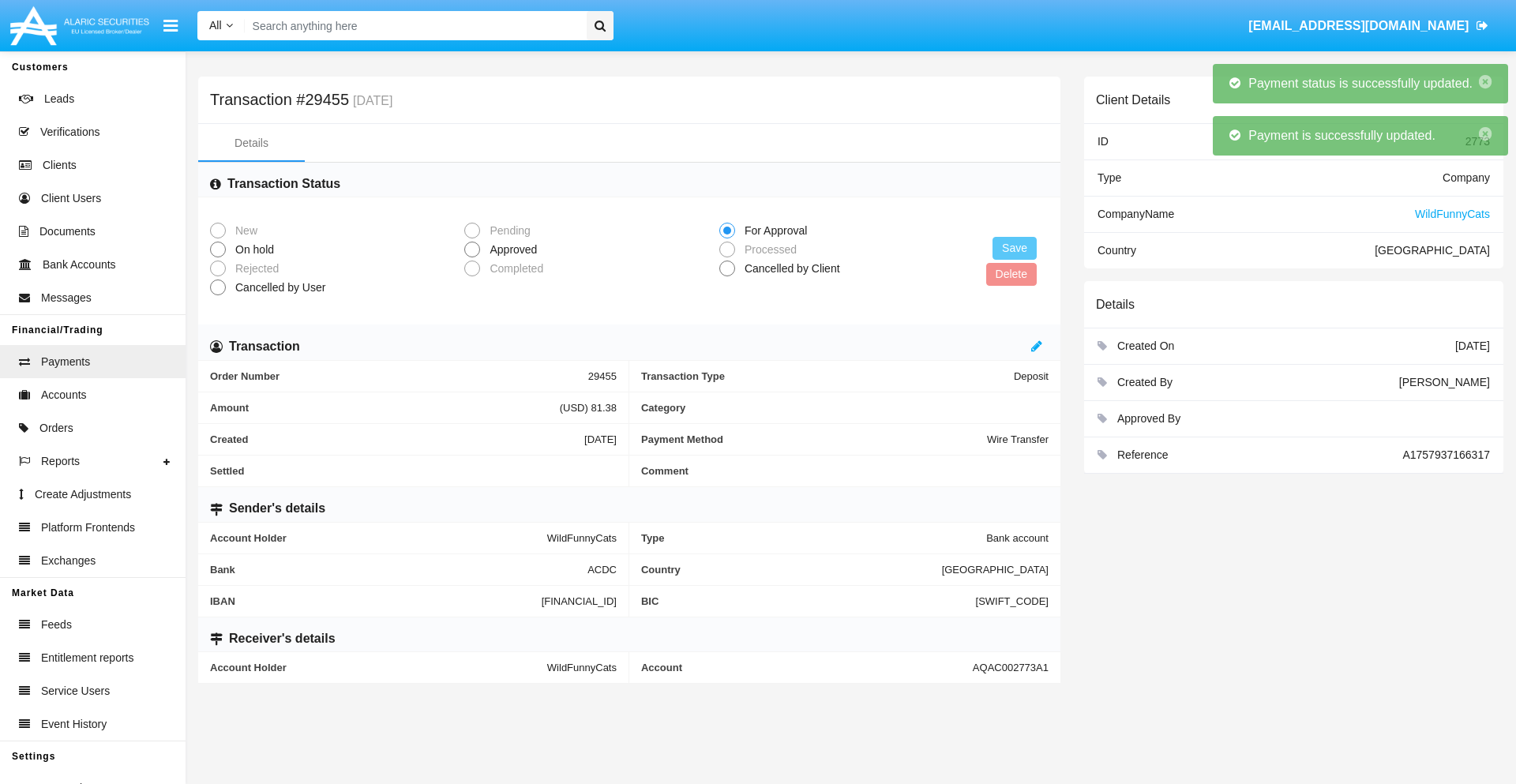
click at [510, 249] on span "Approved" at bounding box center [510, 250] width 60 height 16
click at [472, 257] on input "Approved" at bounding box center [471, 257] width 1 height 1
radio input "true"
click at [1014, 248] on button "Save" at bounding box center [1014, 248] width 44 height 23
